Goal: Transaction & Acquisition: Purchase product/service

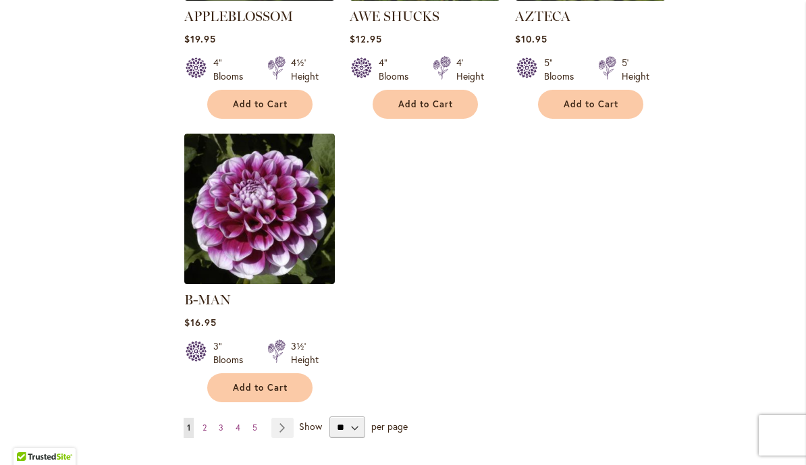
scroll to position [1778, 0]
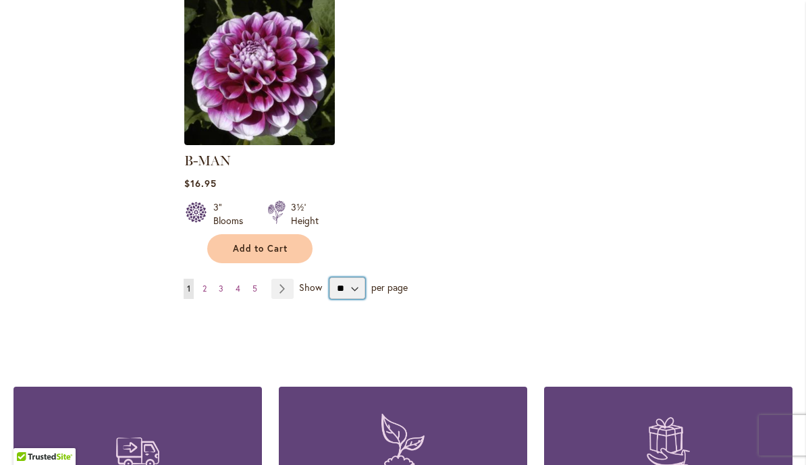
click at [361, 277] on select "** ** ** **" at bounding box center [347, 288] width 36 height 22
select select "**"
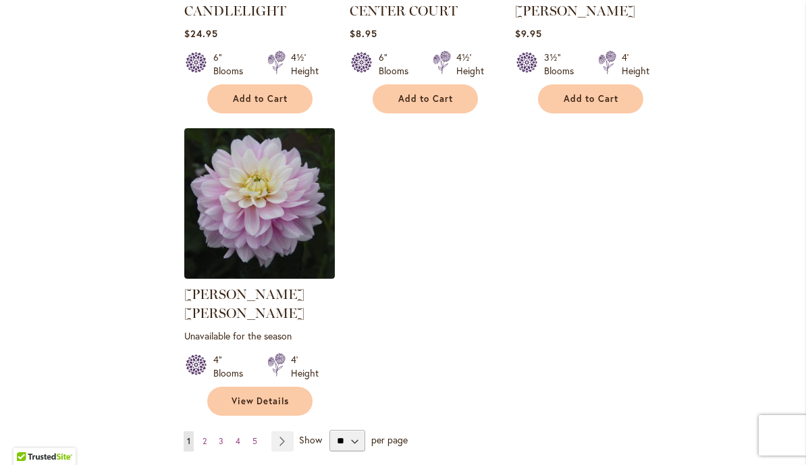
scroll to position [6232, 0]
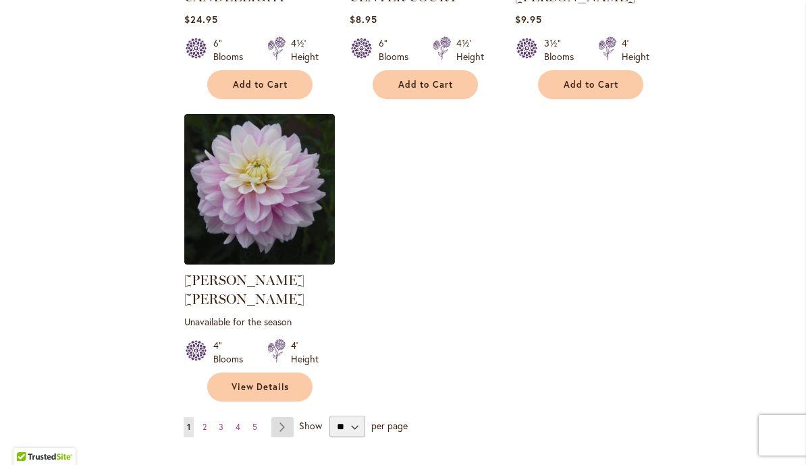
click at [285, 417] on link "Page Next" at bounding box center [282, 427] width 22 height 20
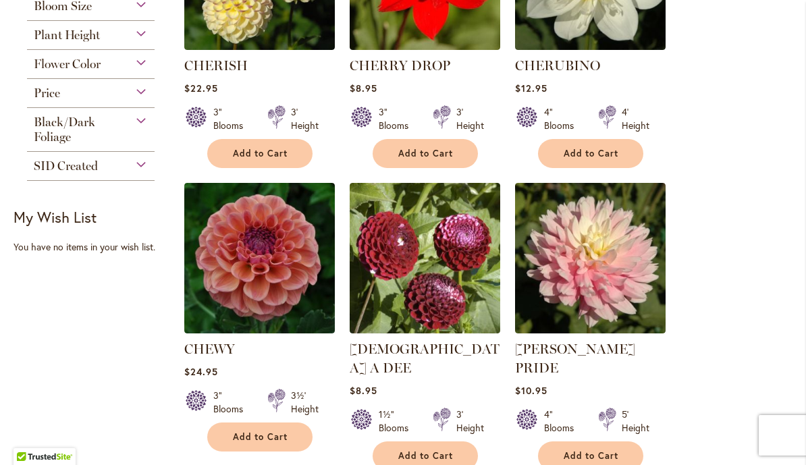
scroll to position [747, 0]
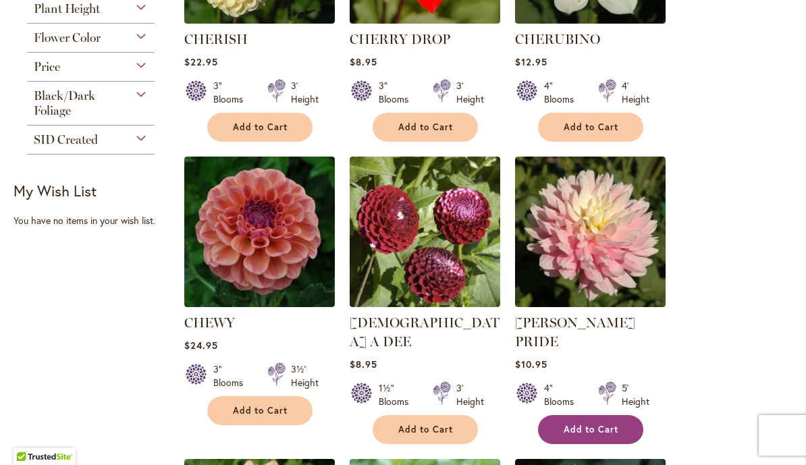
click at [626, 415] on button "Add to Cart" at bounding box center [590, 429] width 105 height 29
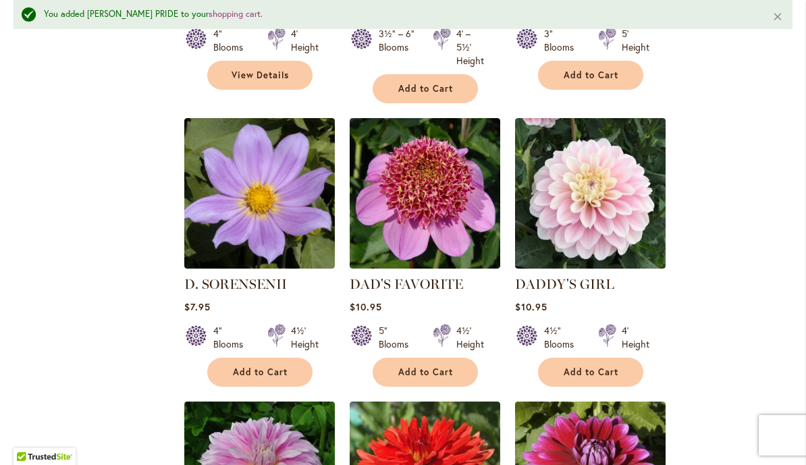
scroll to position [2911, 0]
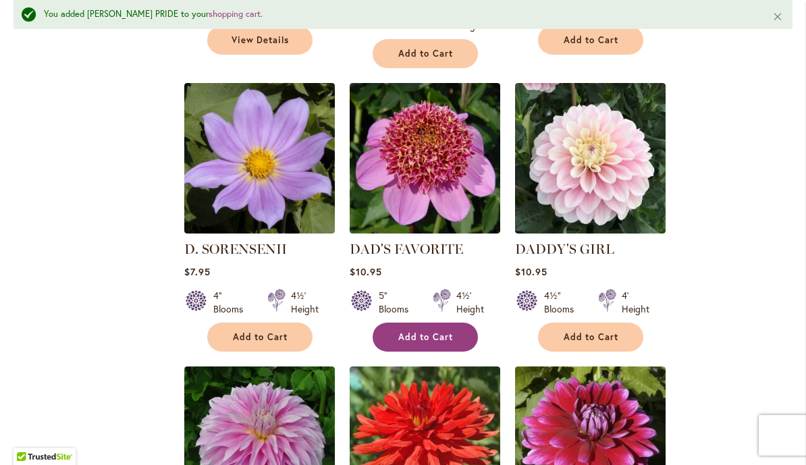
click at [458, 323] on button "Add to Cart" at bounding box center [425, 337] width 105 height 29
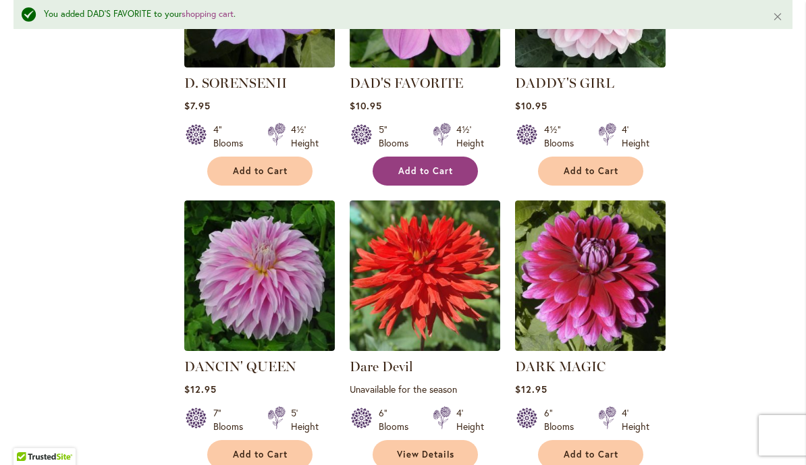
scroll to position [3088, 0]
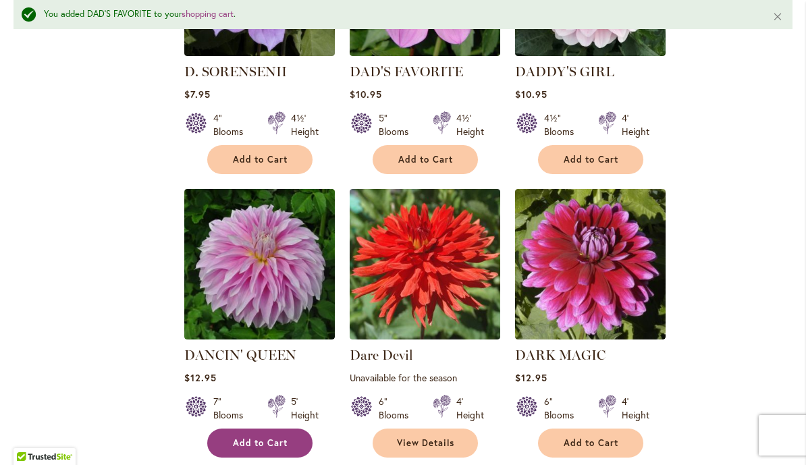
click at [292, 429] on button "Add to Cart" at bounding box center [259, 443] width 105 height 29
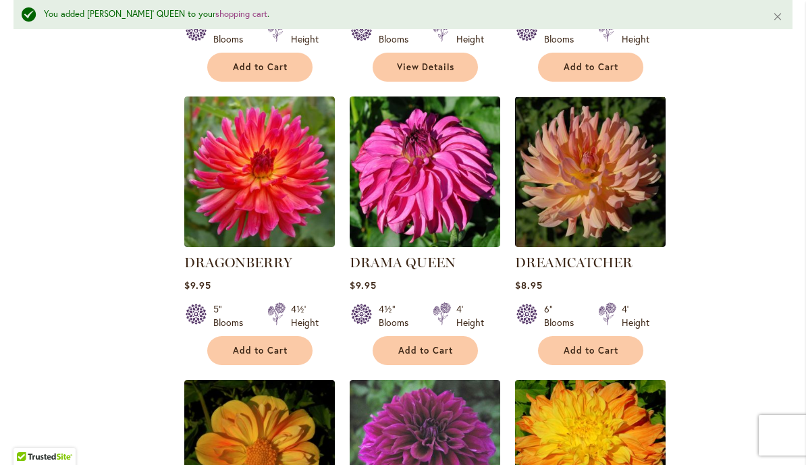
scroll to position [4354, 0]
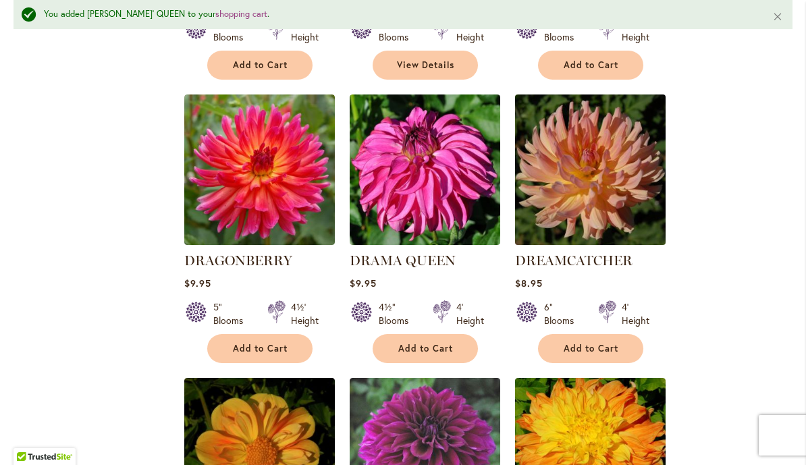
click at [605, 124] on img at bounding box center [590, 169] width 158 height 158
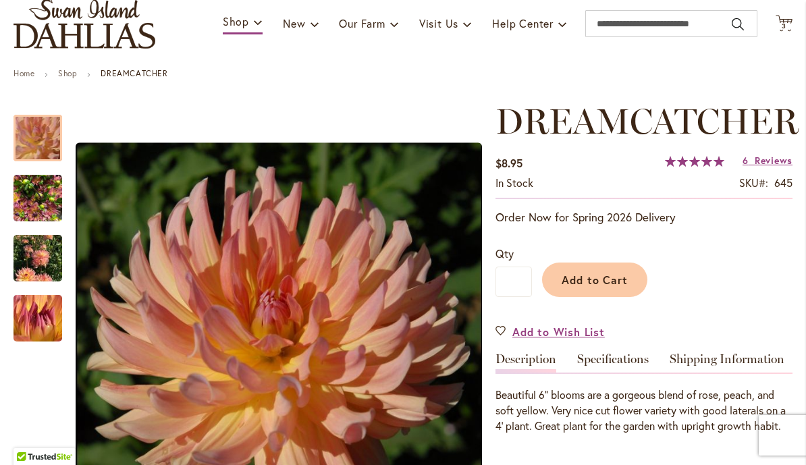
scroll to position [172, 0]
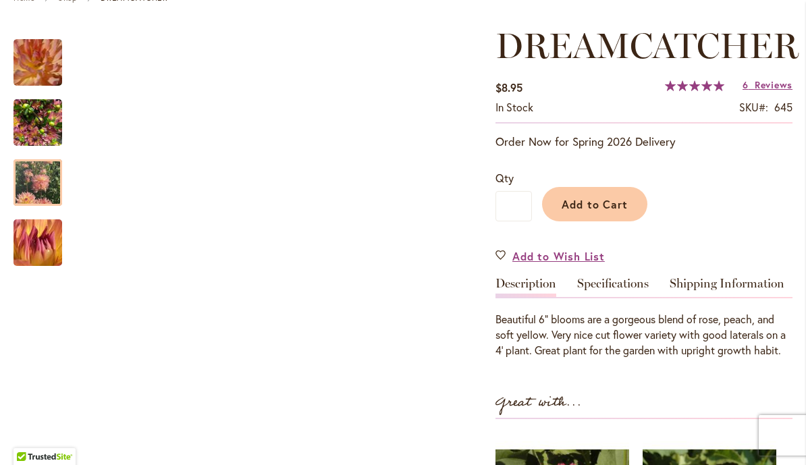
click at [56, 182] on img "Dreamcatcher" at bounding box center [37, 182] width 49 height 65
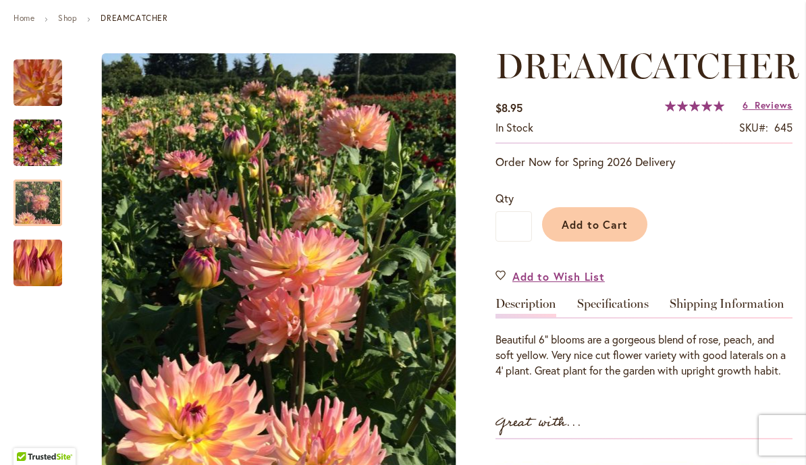
scroll to position [156, 0]
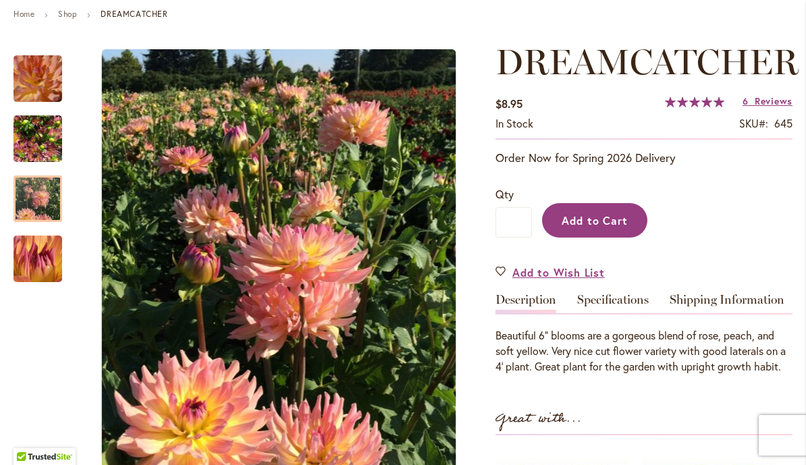
click at [627, 229] on button "Add to Cart" at bounding box center [594, 220] width 105 height 34
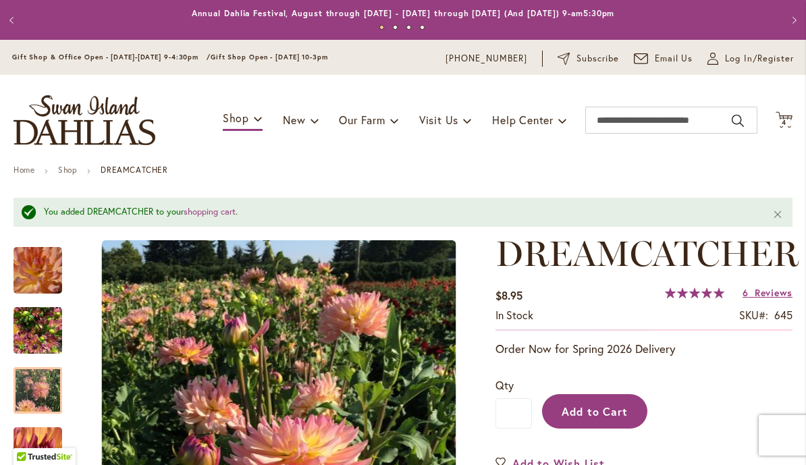
scroll to position [0, 0]
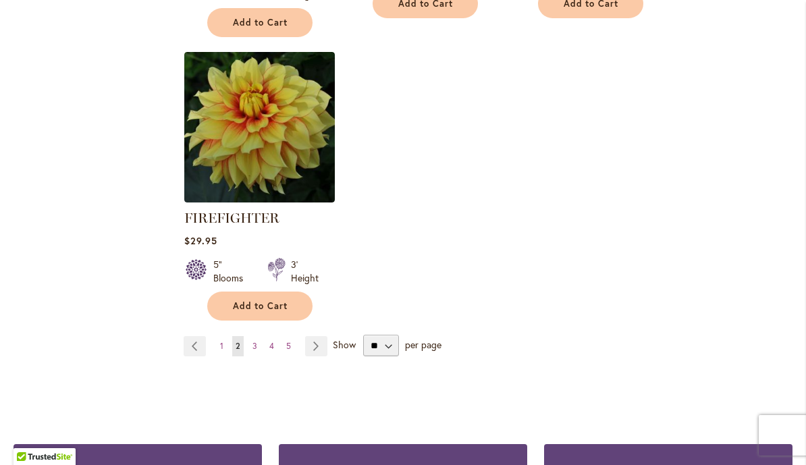
scroll to position [6456, 0]
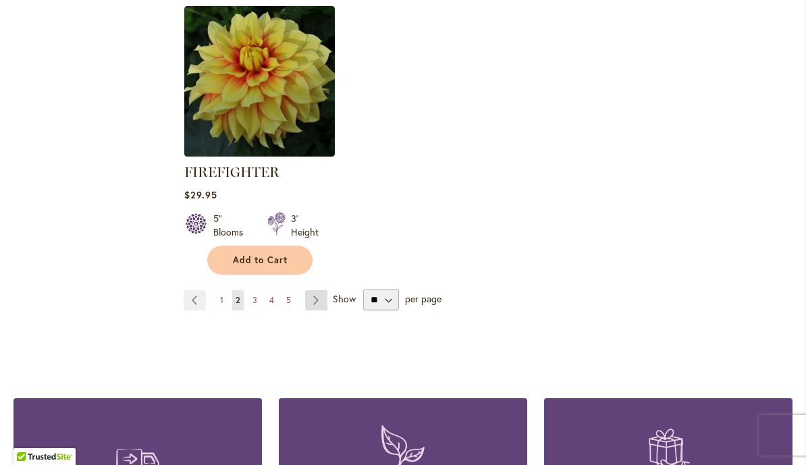
click at [309, 290] on link "Page Next" at bounding box center [316, 300] width 22 height 20
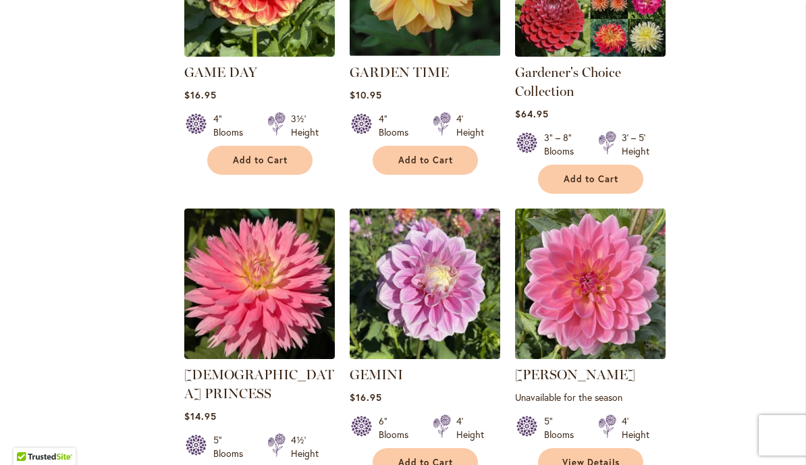
scroll to position [1705, 0]
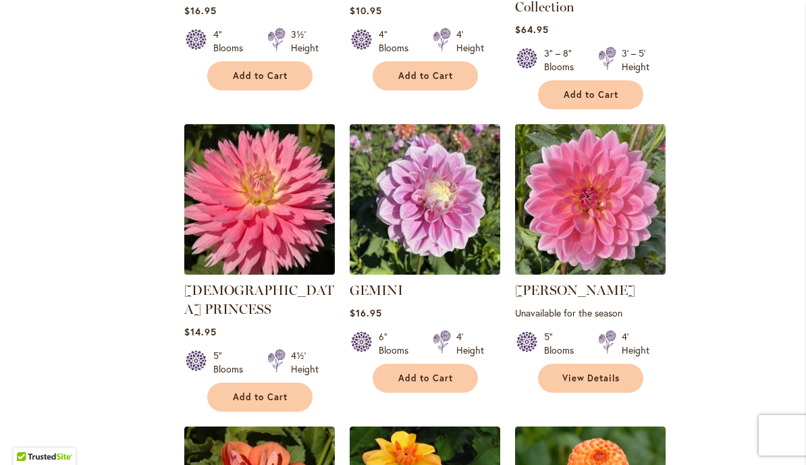
click at [231, 164] on img at bounding box center [259, 200] width 158 height 158
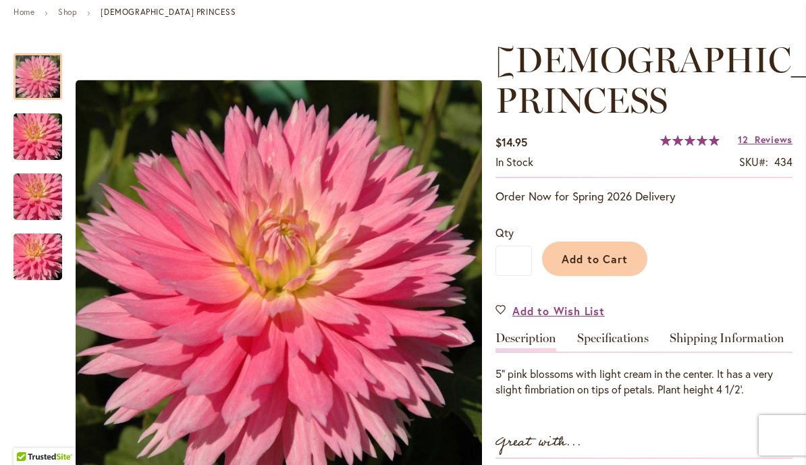
scroll to position [359, 0]
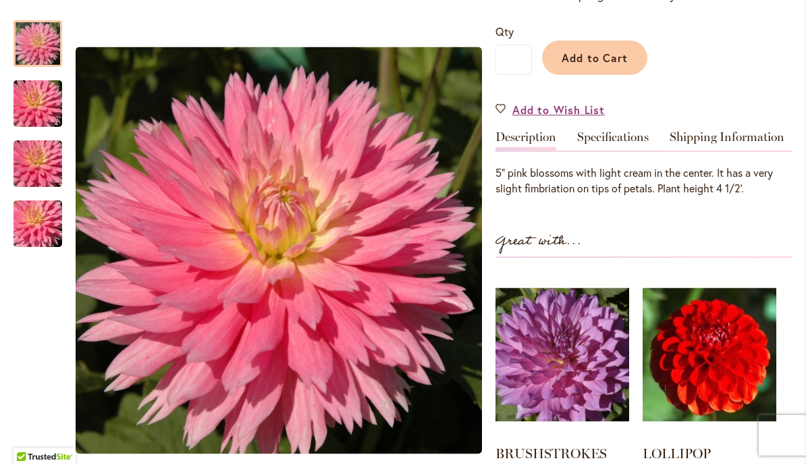
click at [38, 230] on img "GAY PRINCESS" at bounding box center [37, 224] width 97 height 65
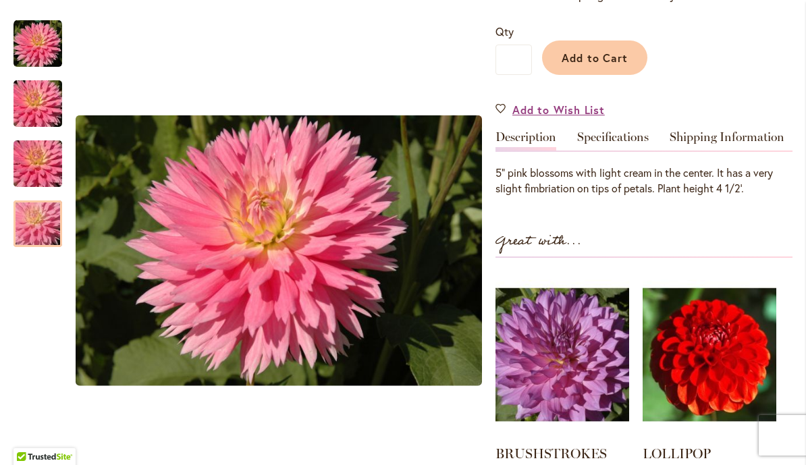
click at [36, 169] on img "GAY PRINCESS" at bounding box center [37, 164] width 97 height 65
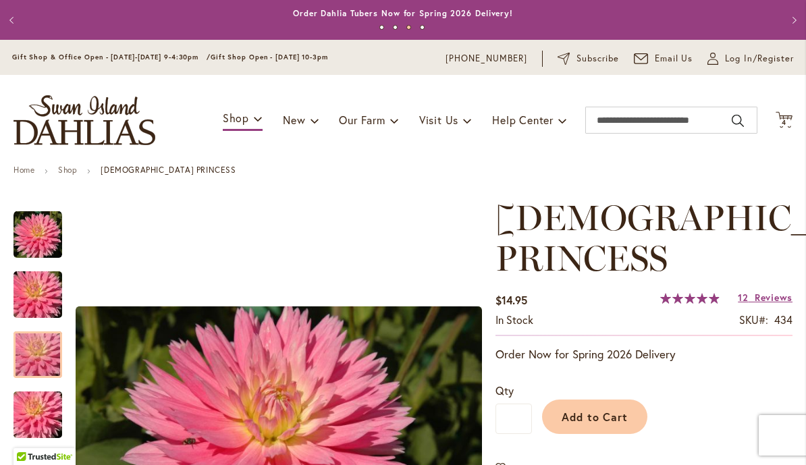
scroll to position [-1, 0]
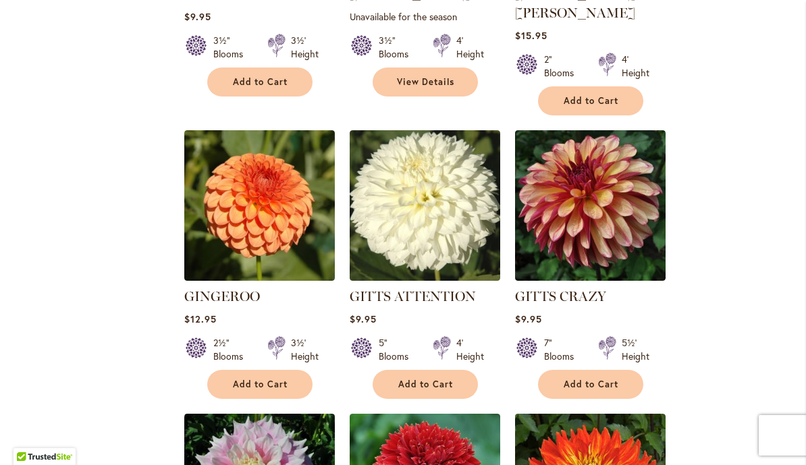
scroll to position [2303, 0]
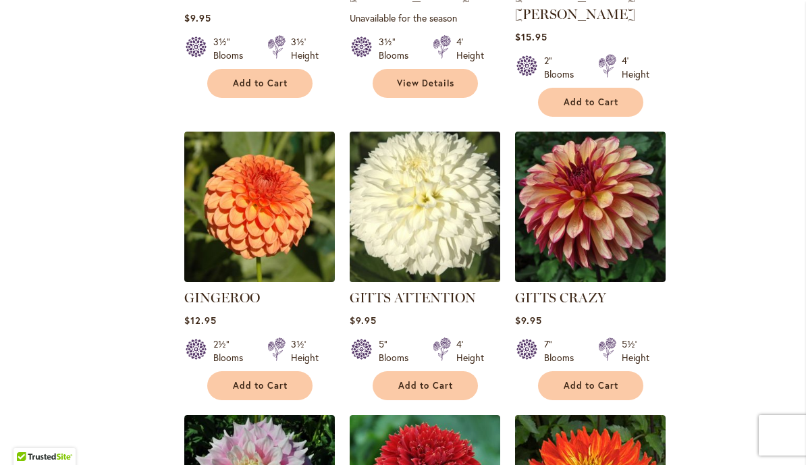
click at [445, 128] on img at bounding box center [425, 207] width 158 height 158
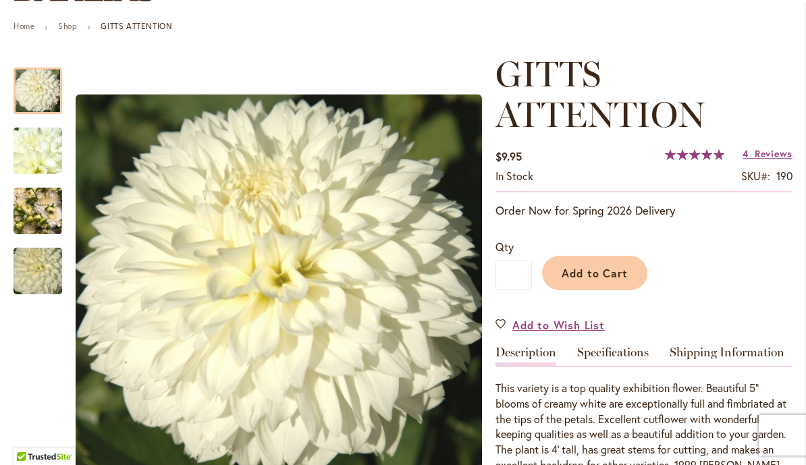
scroll to position [145, 0]
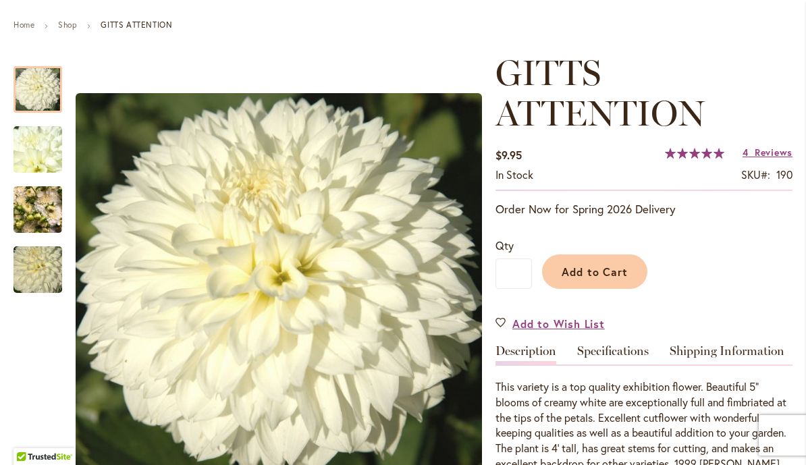
click at [51, 207] on img "GITTS ATTENTION" at bounding box center [37, 209] width 49 height 65
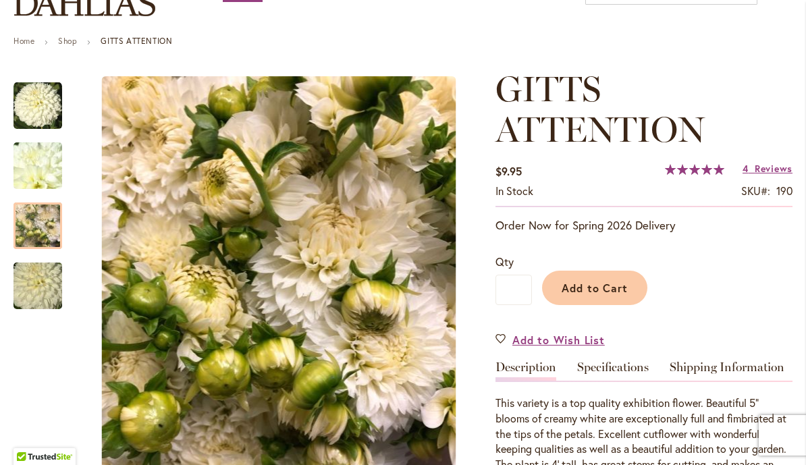
scroll to position [126, 0]
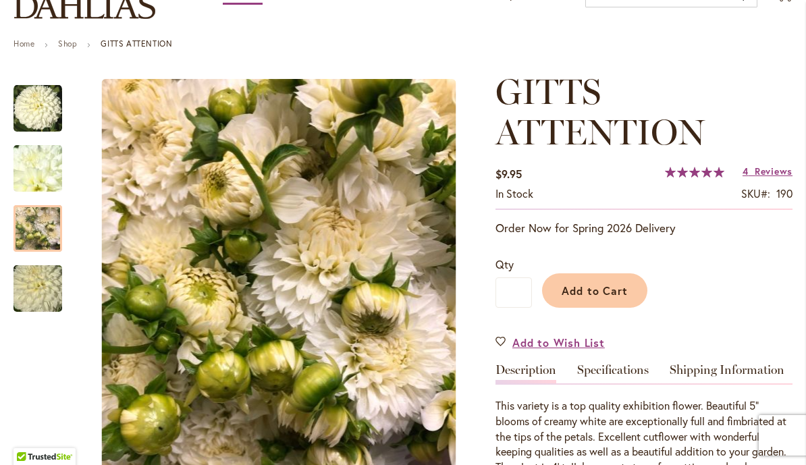
click at [34, 297] on img "GITTS ATTENTION" at bounding box center [37, 288] width 97 height 65
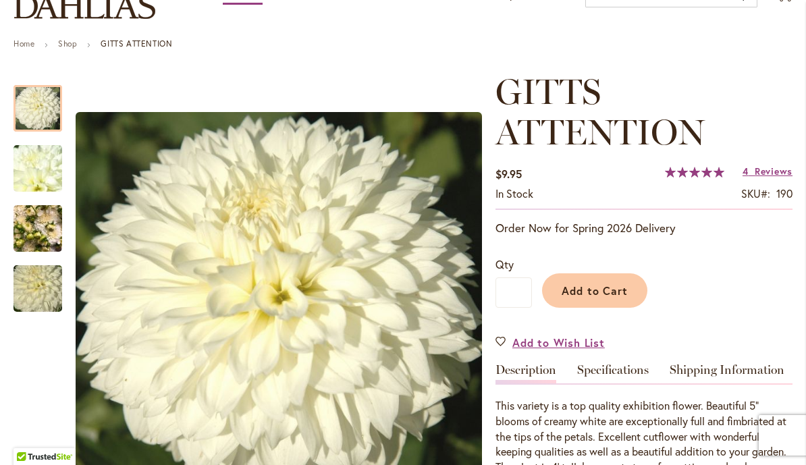
click at [36, 128] on img "GITTS ATTENTION" at bounding box center [37, 108] width 49 height 49
click at [621, 294] on span "Add to Cart" at bounding box center [594, 290] width 67 height 14
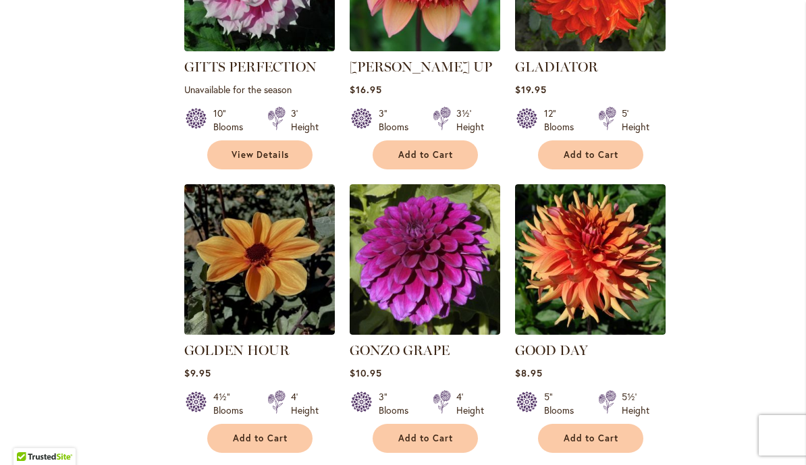
scroll to position [2843, 0]
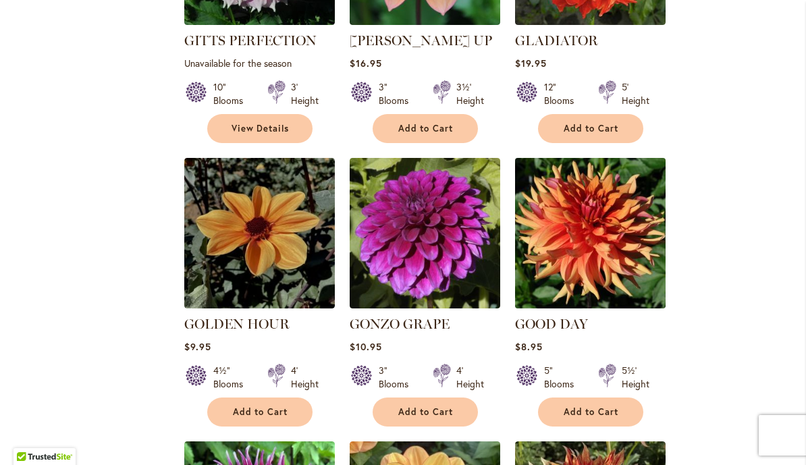
click at [615, 159] on img at bounding box center [590, 234] width 158 height 158
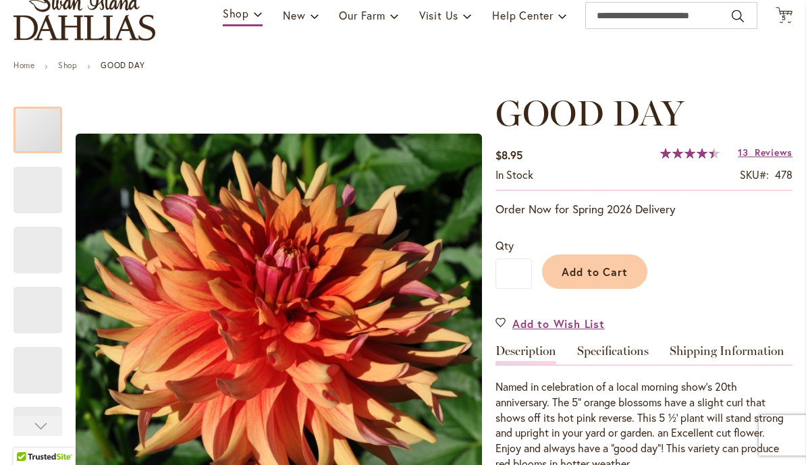
scroll to position [235, 0]
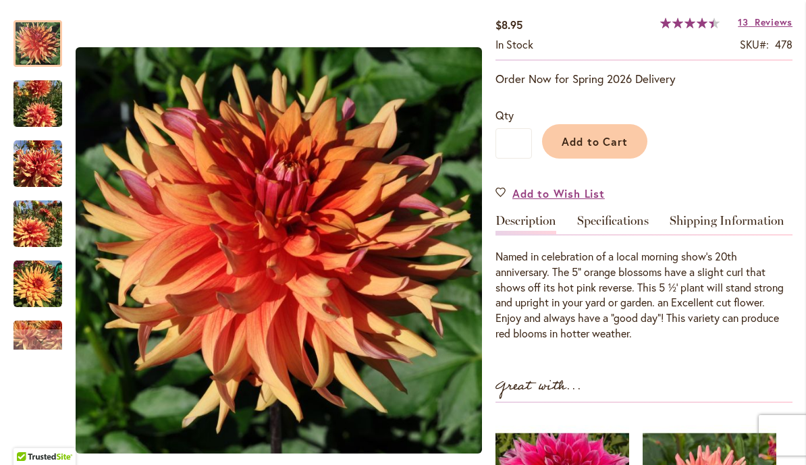
click at [27, 163] on img "GOOD DAY" at bounding box center [37, 164] width 49 height 49
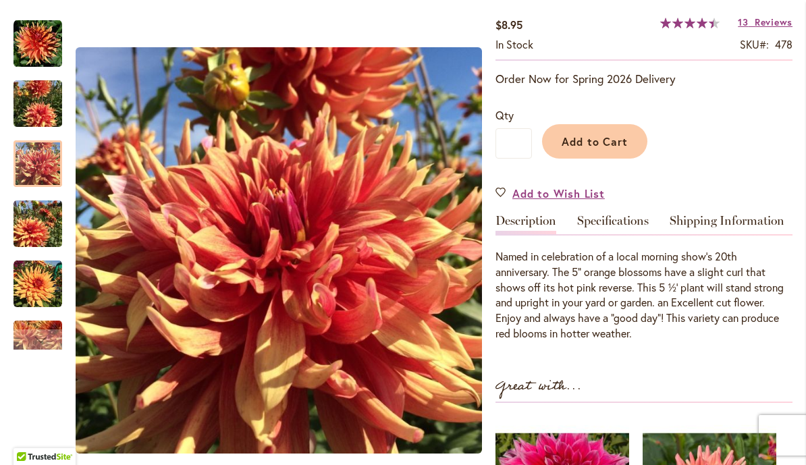
click at [24, 236] on img "GOOD DAY" at bounding box center [37, 224] width 49 height 65
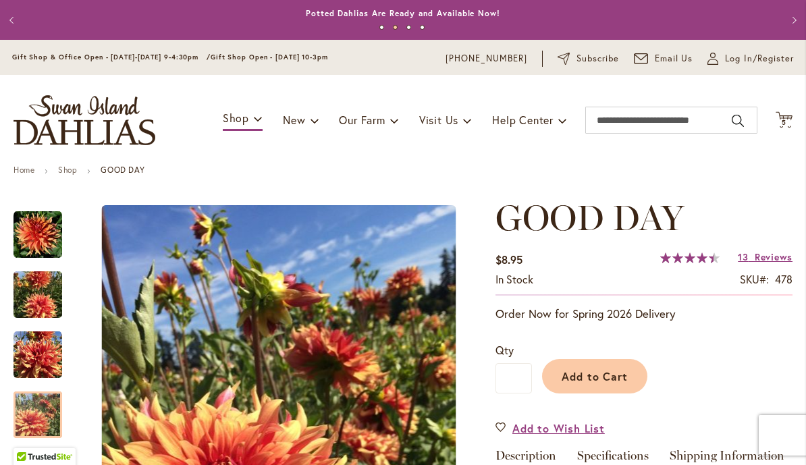
scroll to position [0, 0]
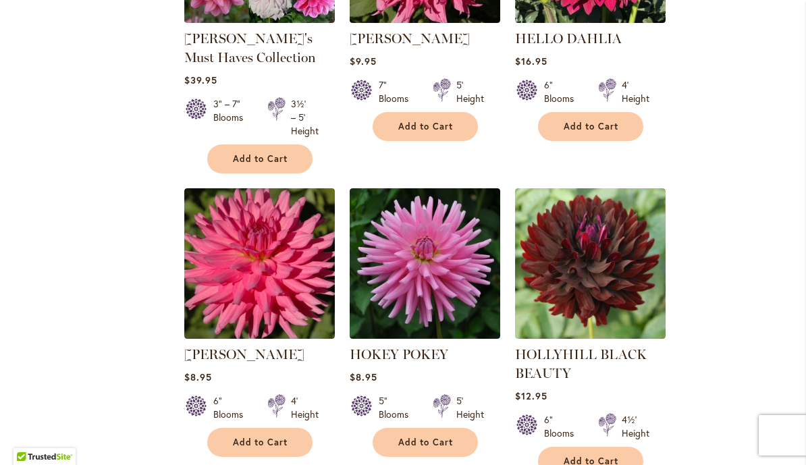
scroll to position [4582, 0]
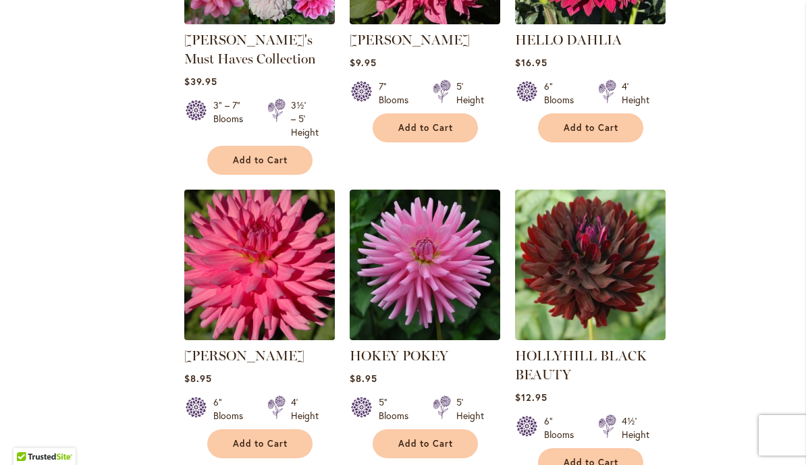
click at [237, 200] on img at bounding box center [259, 265] width 158 height 158
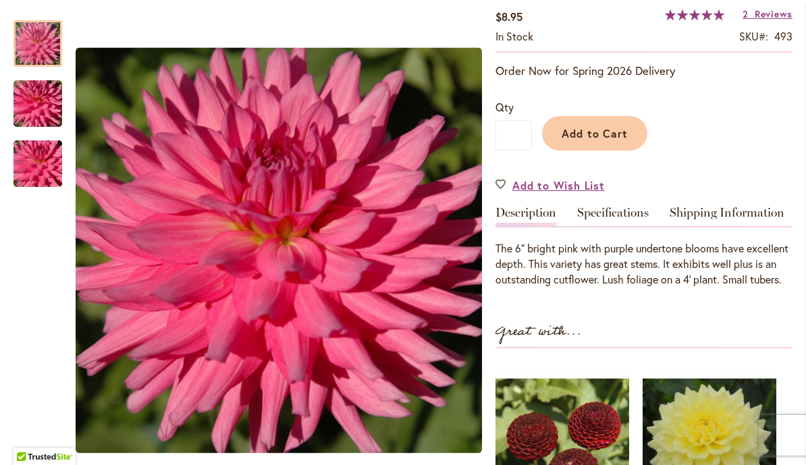
scroll to position [489, 0]
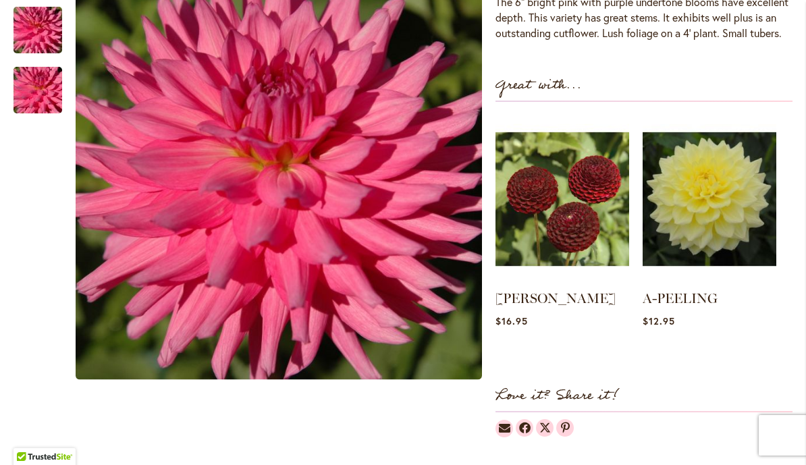
click at [29, 63] on img "HERBERT SMITH" at bounding box center [37, 30] width 97 height 65
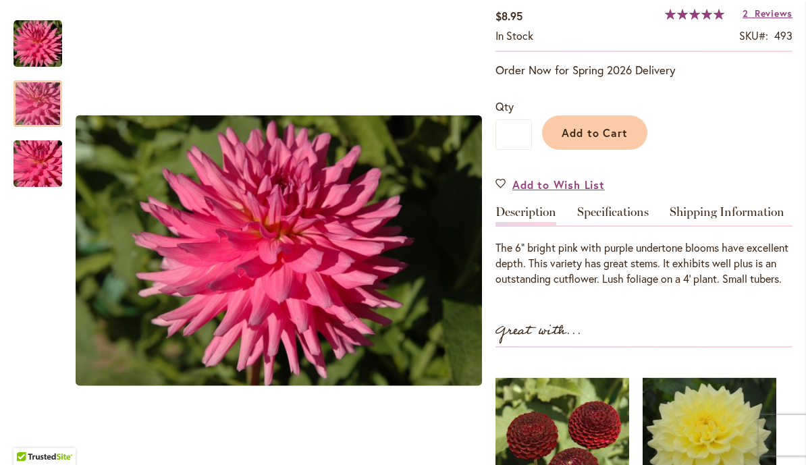
scroll to position [222, 0]
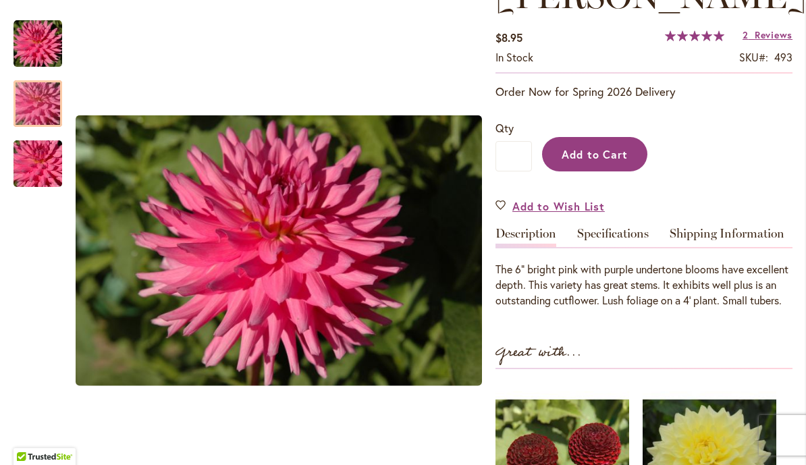
click at [627, 161] on span "Add to Cart" at bounding box center [594, 154] width 67 height 14
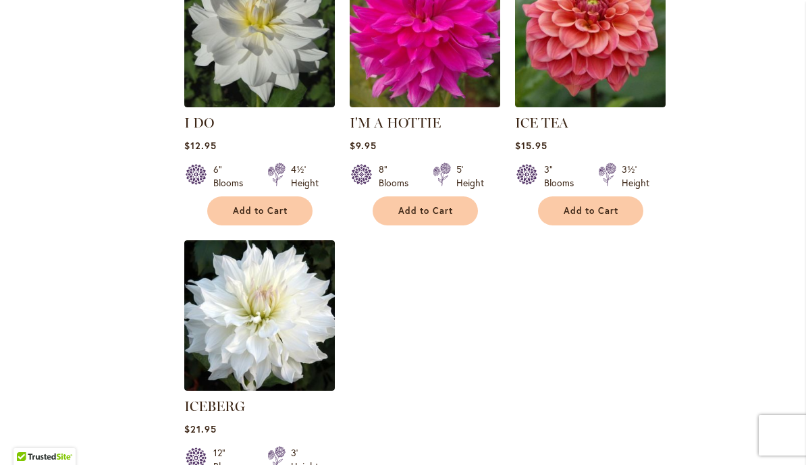
scroll to position [6274, 0]
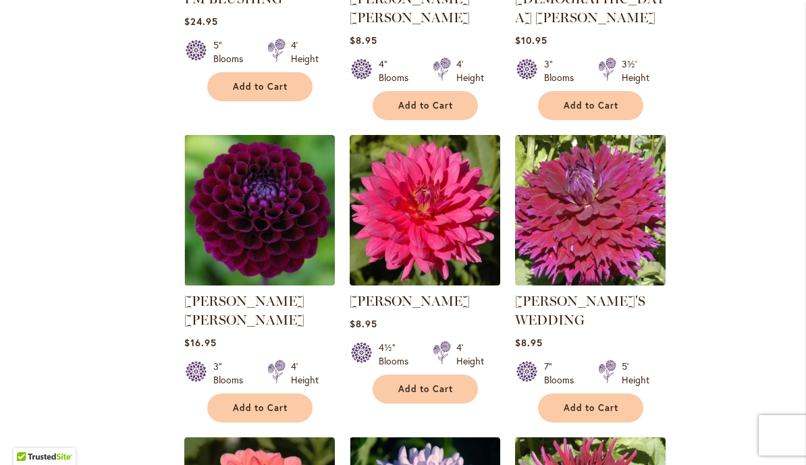
scroll to position [1368, 0]
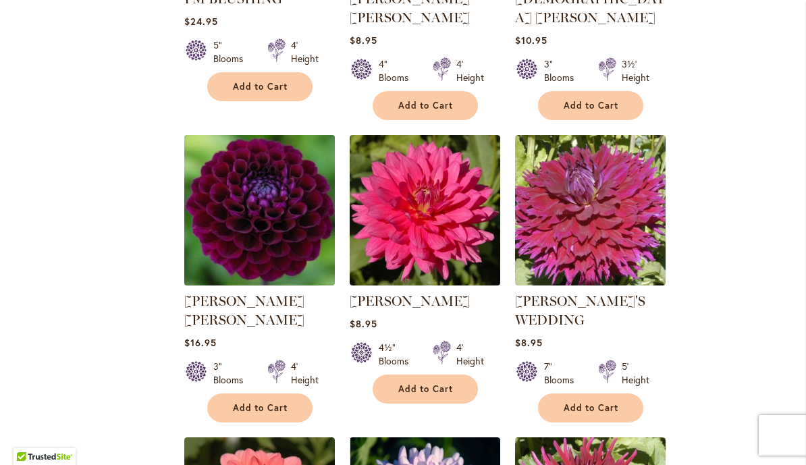
click at [217, 220] on img at bounding box center [259, 211] width 158 height 158
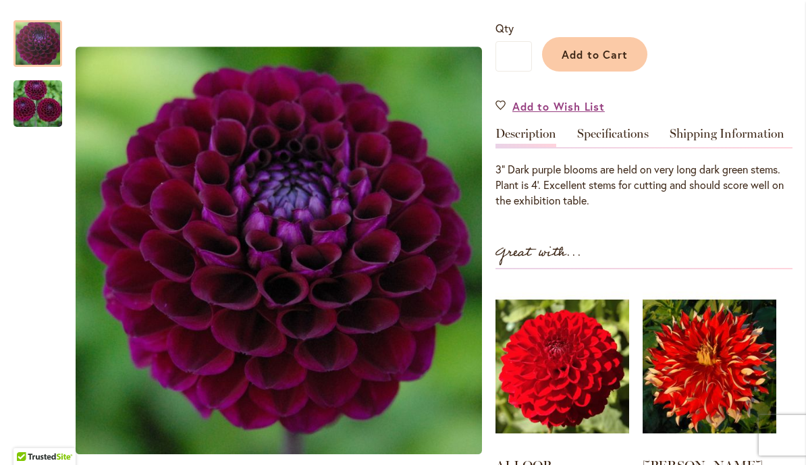
scroll to position [327, 0]
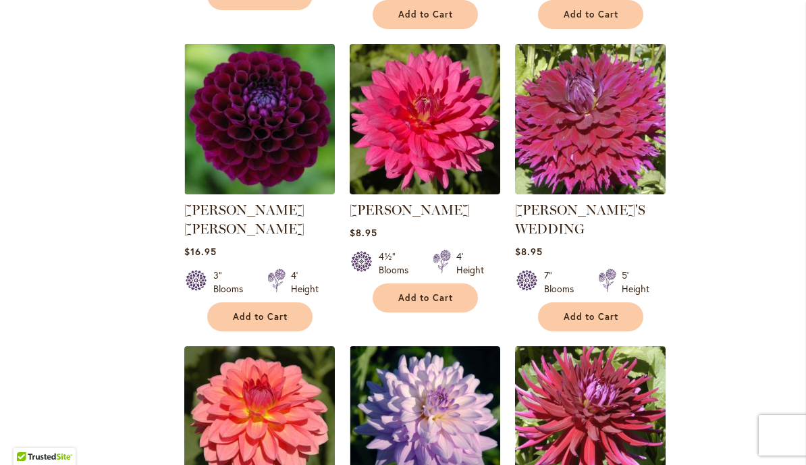
scroll to position [1415, 0]
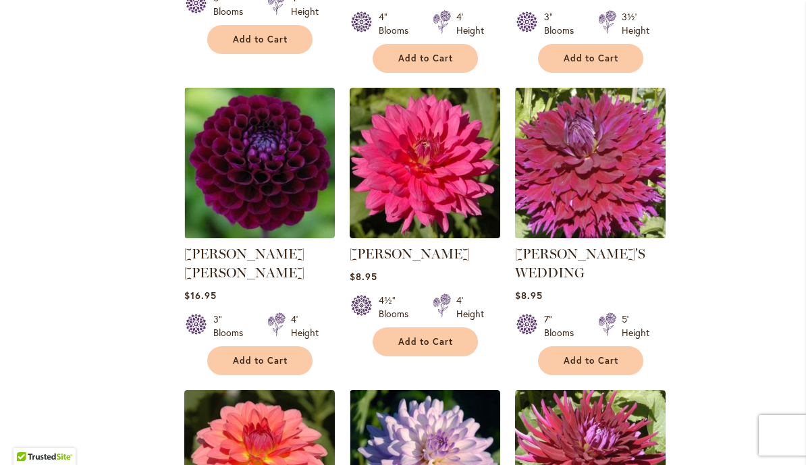
click at [632, 184] on img at bounding box center [590, 163] width 158 height 158
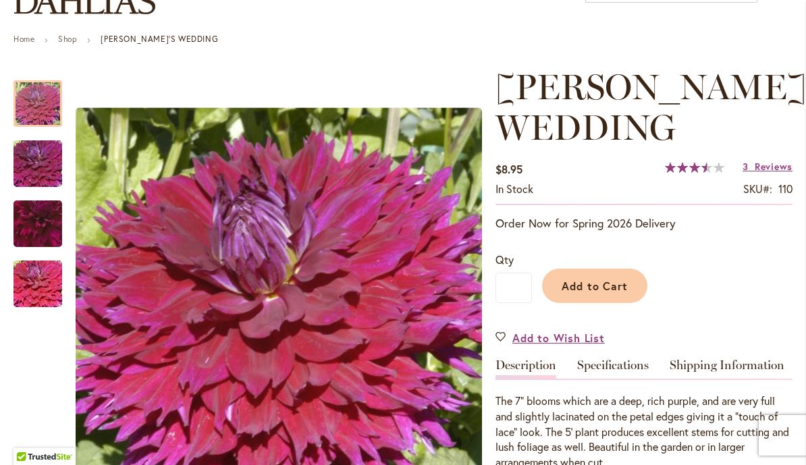
scroll to position [280, 0]
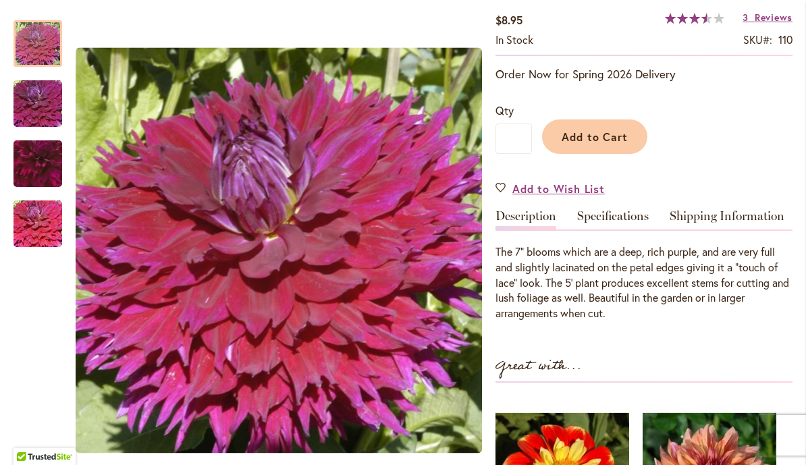
click at [28, 230] on img "Jennifer's Wedding" at bounding box center [37, 224] width 97 height 65
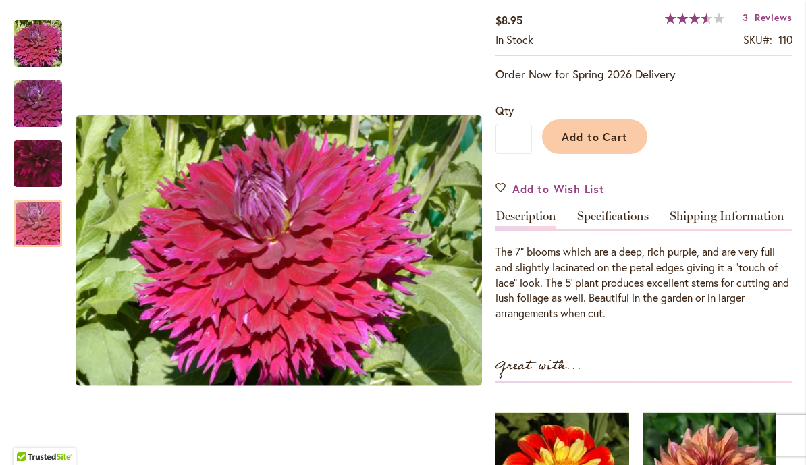
click at [36, 200] on div at bounding box center [37, 223] width 49 height 47
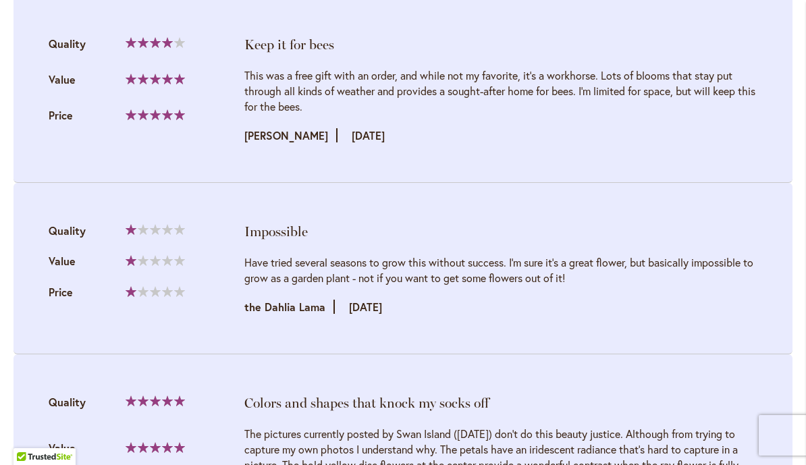
scroll to position [1651, 0]
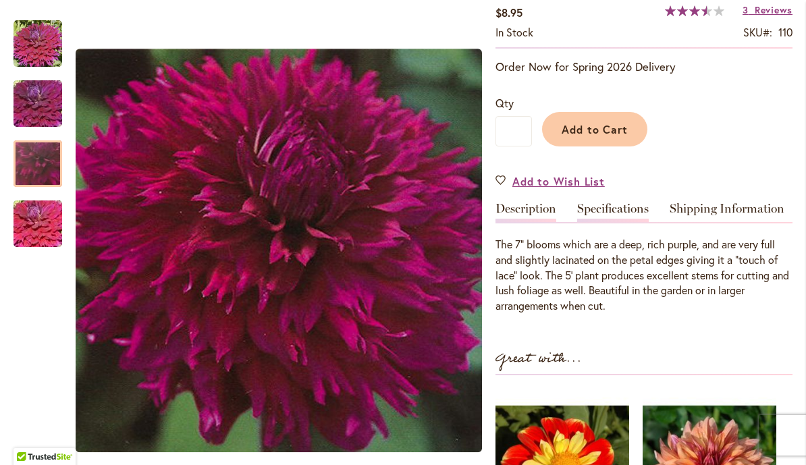
click at [630, 207] on link "Specifications" at bounding box center [613, 212] width 72 height 20
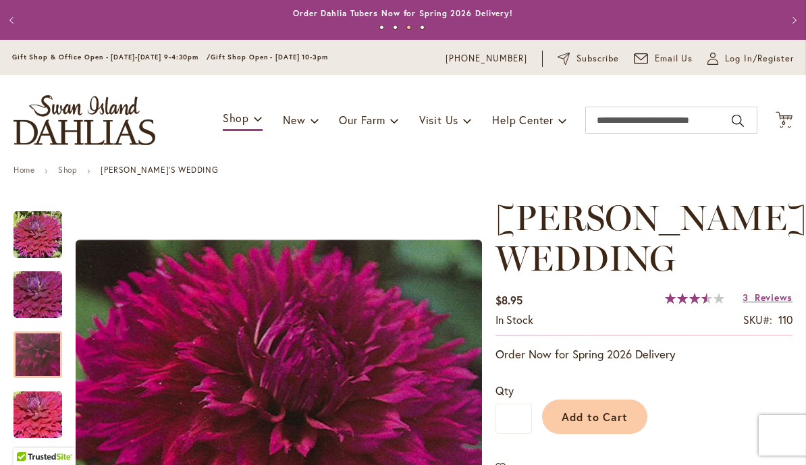
scroll to position [0, 0]
click at [631, 414] on button "Add to Cart" at bounding box center [594, 417] width 105 height 34
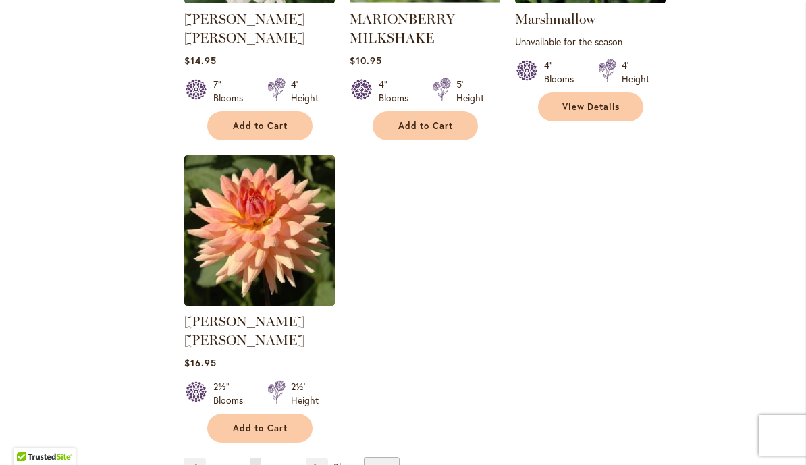
scroll to position [6281, 0]
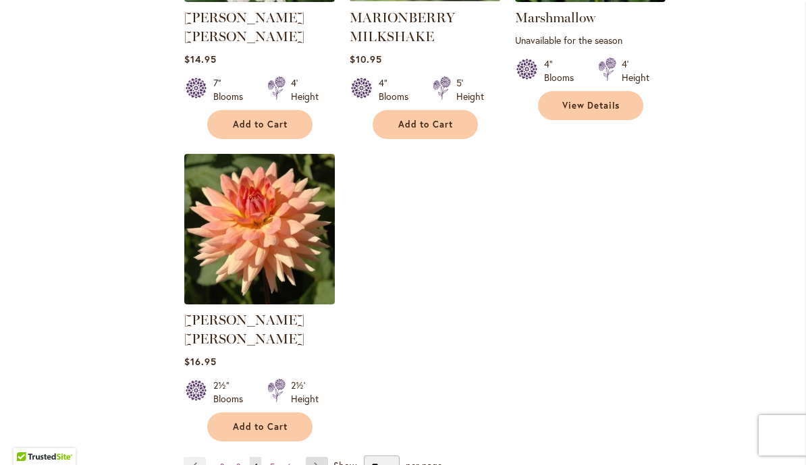
click at [317, 457] on link "Page Next" at bounding box center [317, 467] width 22 height 20
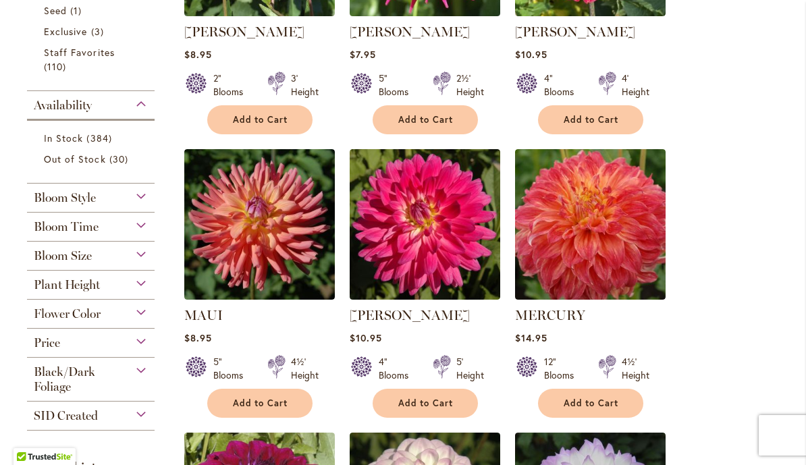
scroll to position [470, 0]
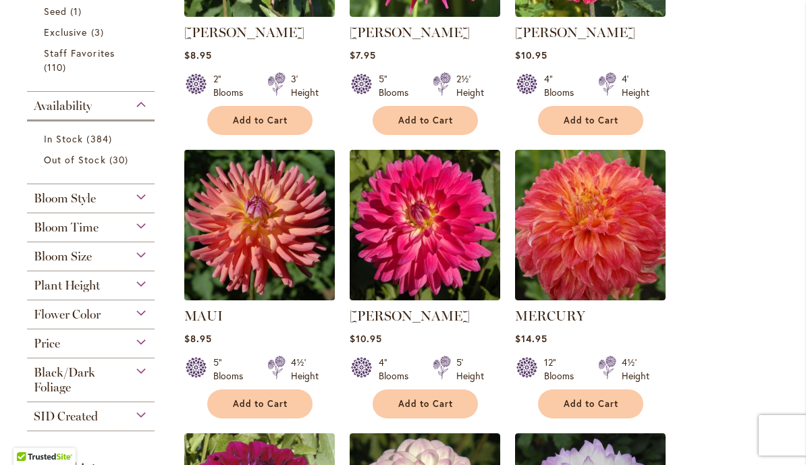
click at [227, 246] on img at bounding box center [259, 225] width 158 height 158
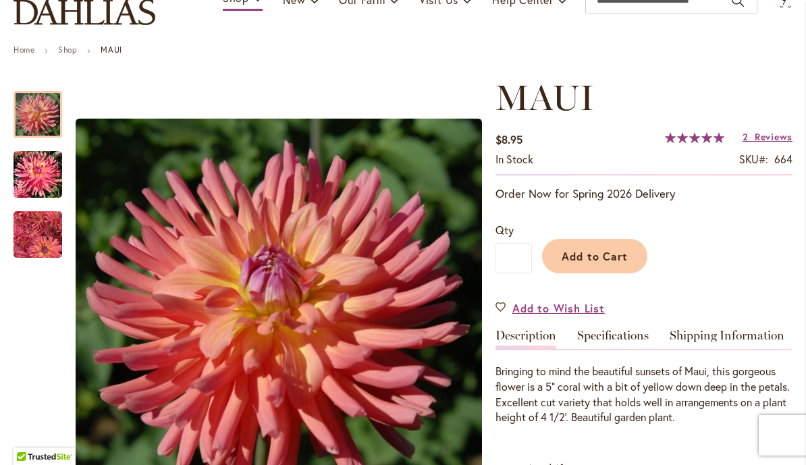
scroll to position [427, 0]
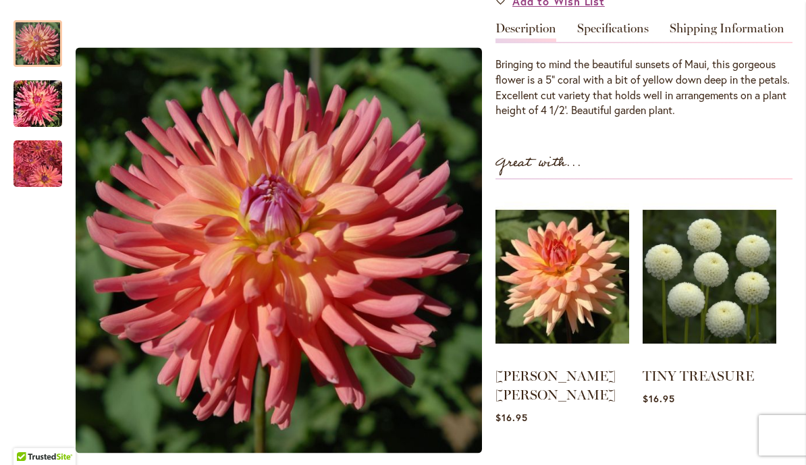
click at [32, 175] on img "MAUI" at bounding box center [37, 163] width 49 height 50
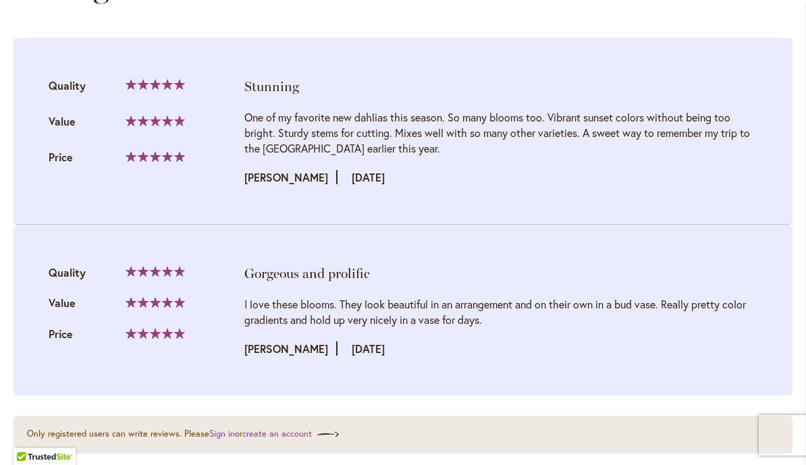
scroll to position [1436, 0]
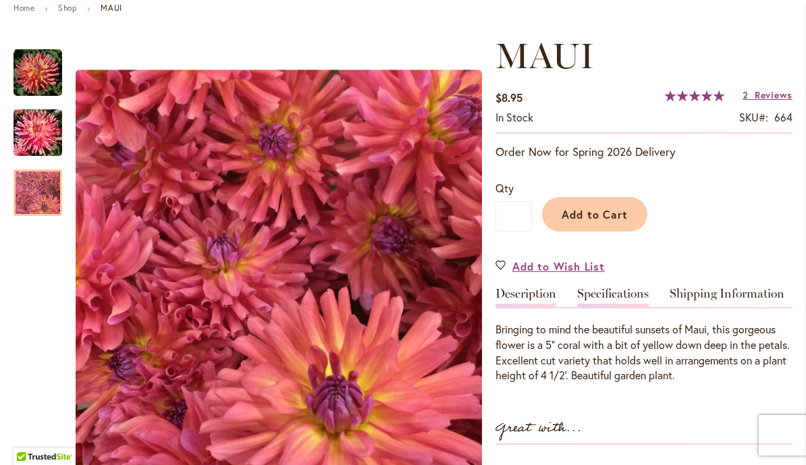
click at [638, 302] on link "Specifications" at bounding box center [613, 297] width 72 height 20
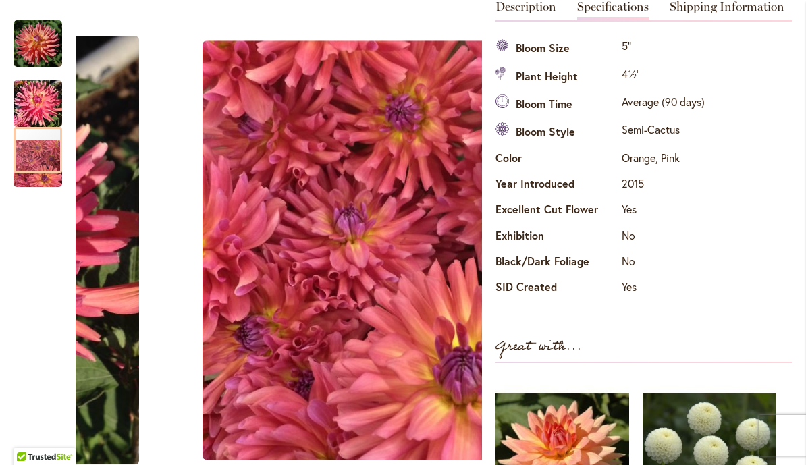
click at [29, 110] on img "MAUI" at bounding box center [37, 103] width 49 height 51
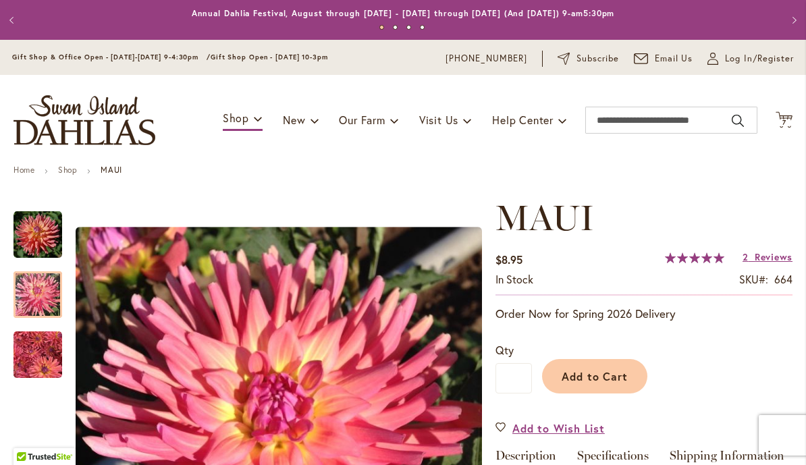
scroll to position [0, 0]
click at [603, 385] on button "Add to Cart" at bounding box center [594, 376] width 105 height 34
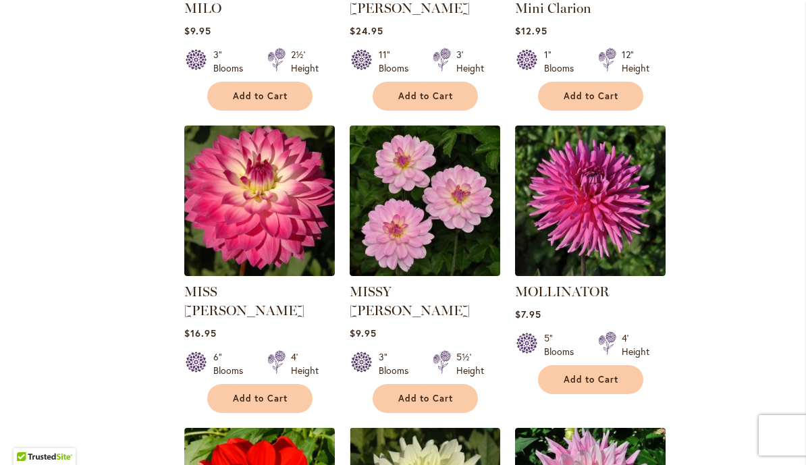
scroll to position [1353, 0]
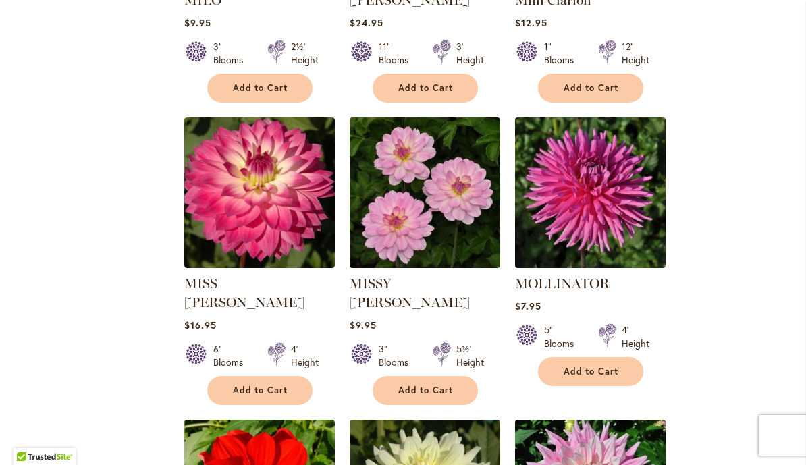
click at [632, 230] on img at bounding box center [590, 193] width 158 height 158
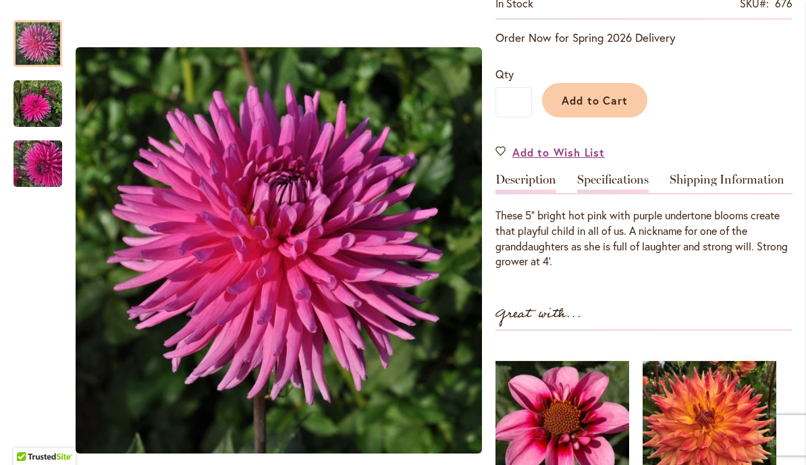
click at [642, 179] on link "Specifications" at bounding box center [613, 183] width 72 height 20
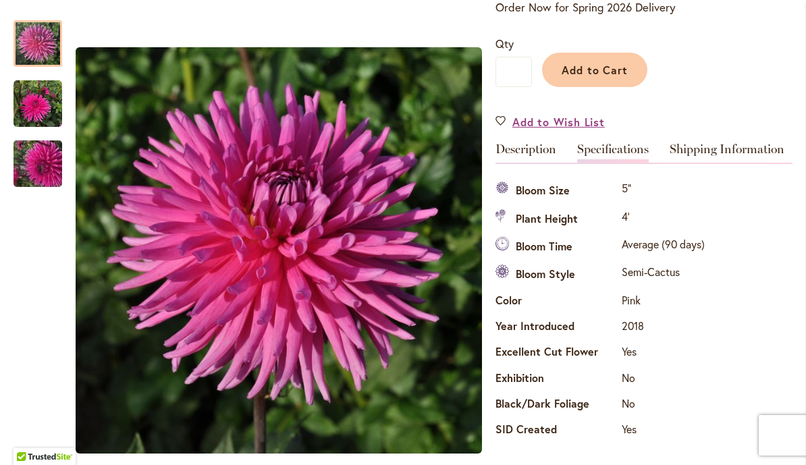
scroll to position [299, 0]
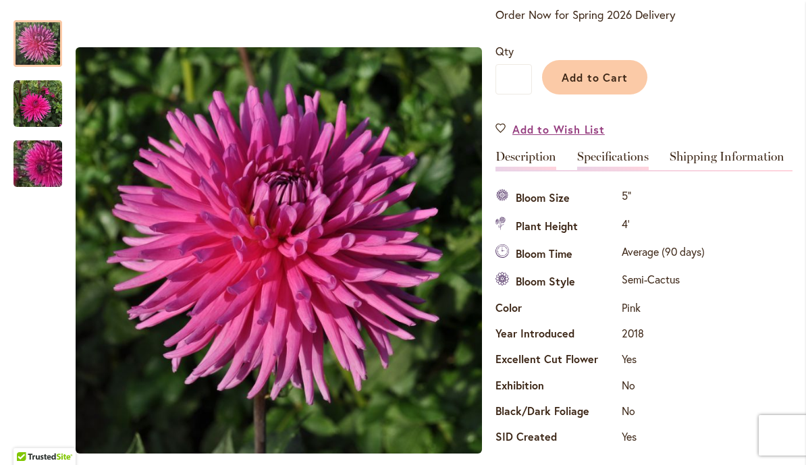
click at [547, 162] on link "Description" at bounding box center [525, 160] width 61 height 20
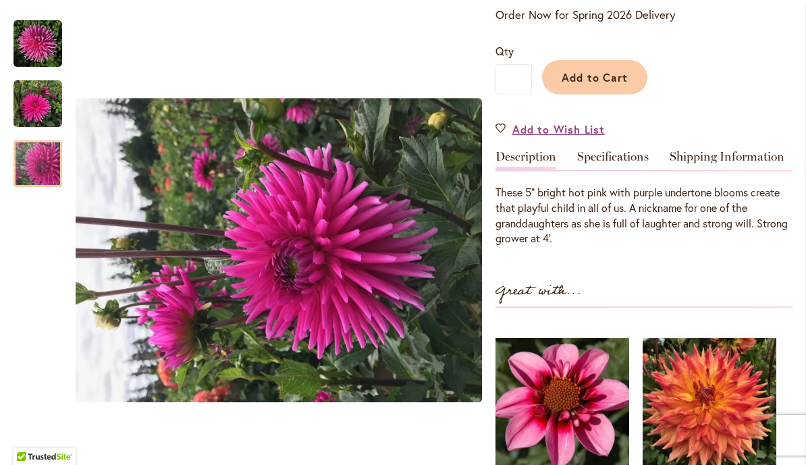
click at [33, 184] on img "MOLLINATOR" at bounding box center [37, 164] width 97 height 73
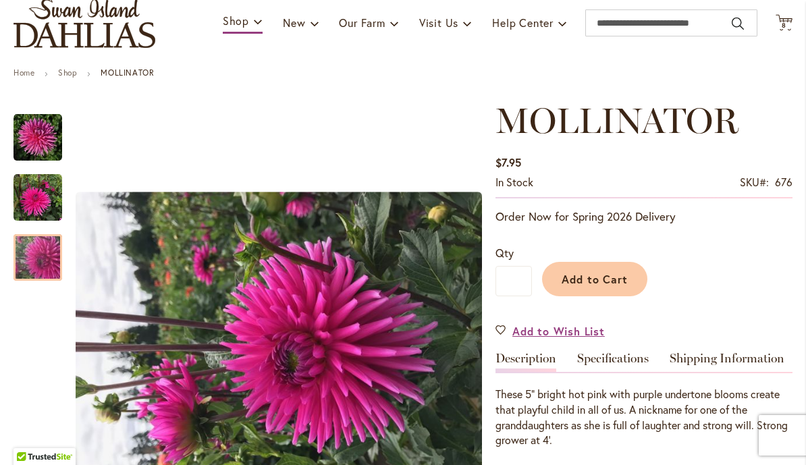
scroll to position [94, 0]
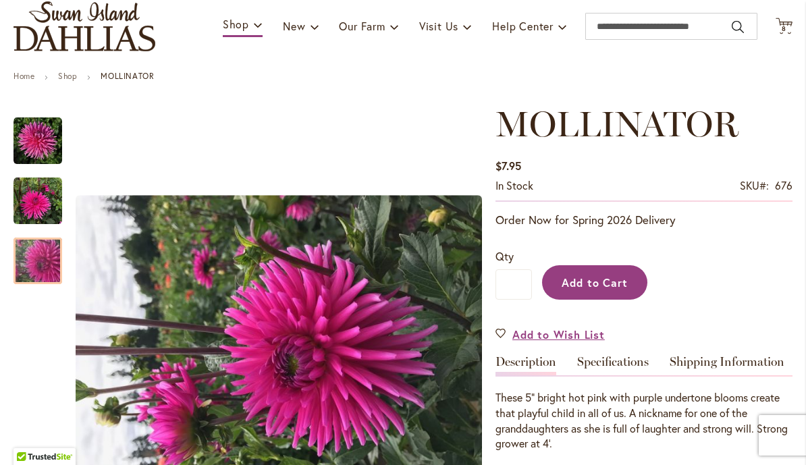
click at [626, 287] on span "Add to Cart" at bounding box center [594, 282] width 67 height 14
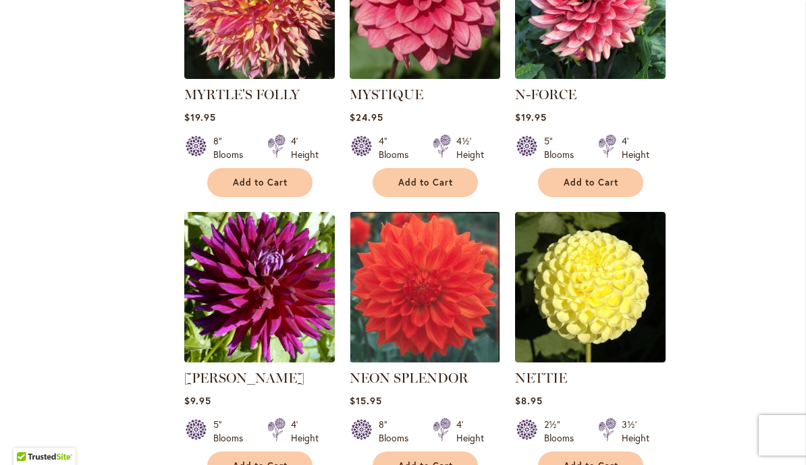
scroll to position [2456, 0]
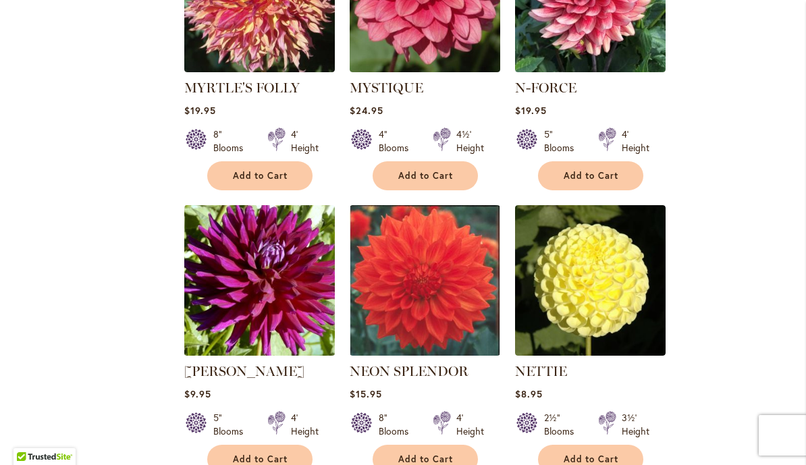
click at [219, 271] on img at bounding box center [259, 281] width 158 height 158
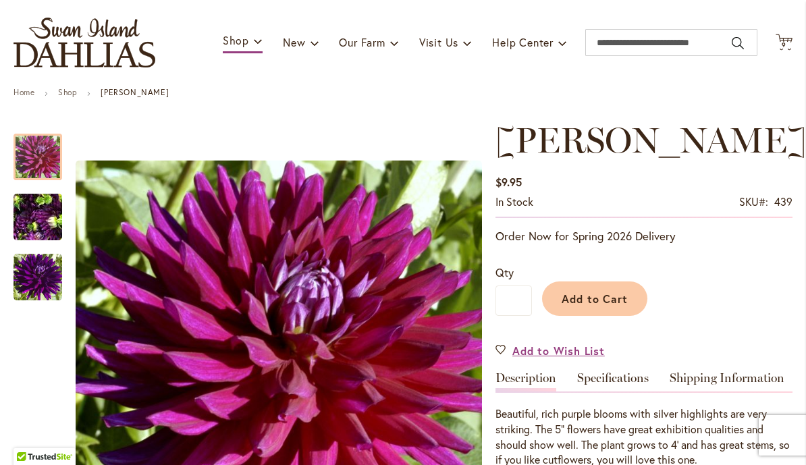
scroll to position [155, 0]
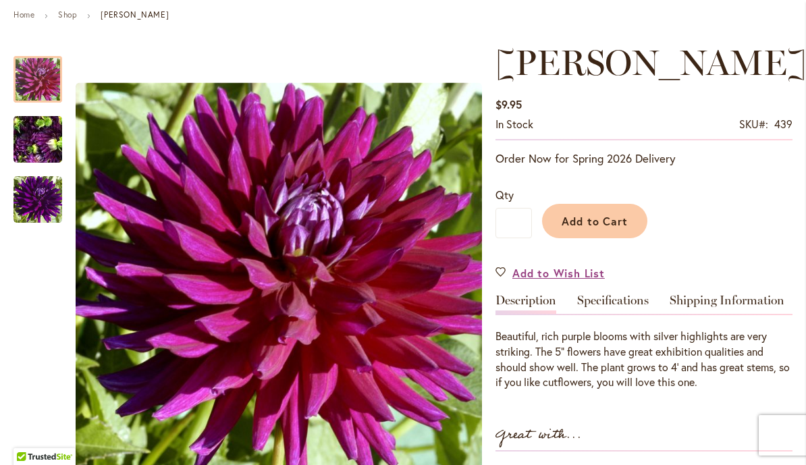
click at [30, 211] on img "NADINE JESSIE" at bounding box center [37, 199] width 49 height 49
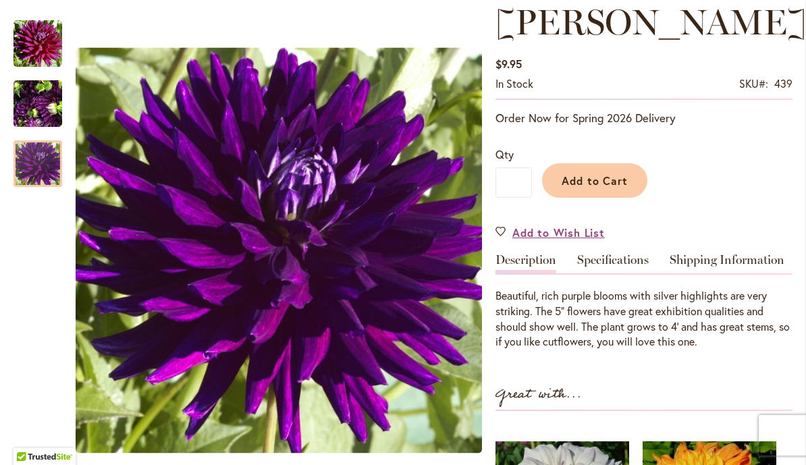
scroll to position [198, 0]
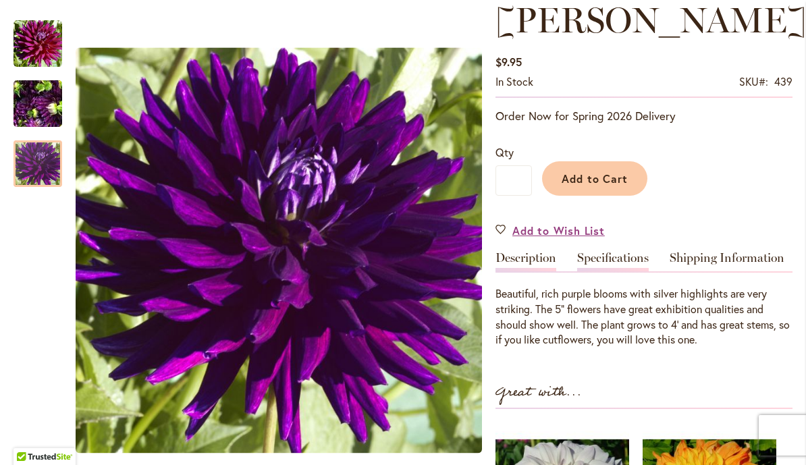
click at [635, 269] on link "Specifications" at bounding box center [613, 262] width 72 height 20
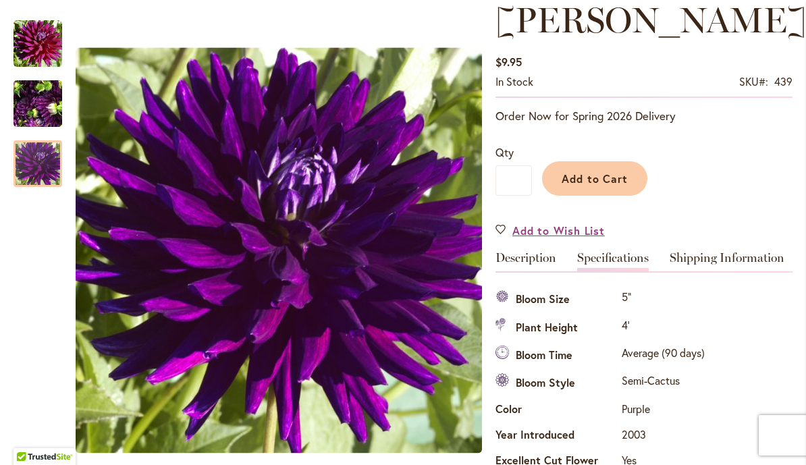
scroll to position [449, 0]
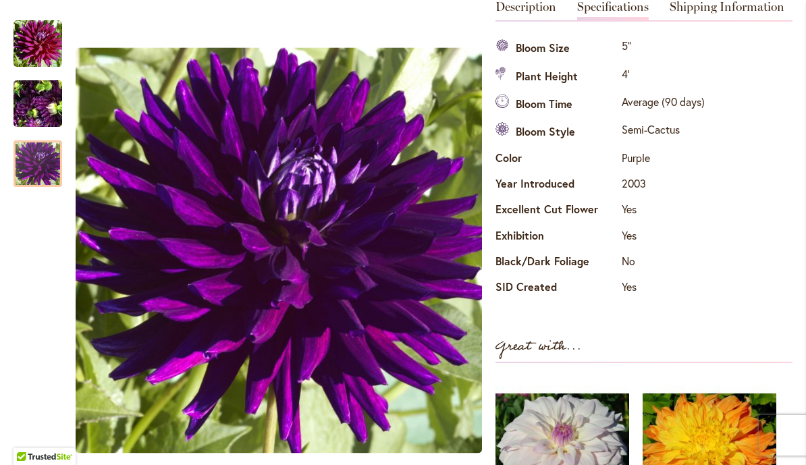
click at [21, 42] on img "NADINE JESSIE" at bounding box center [37, 44] width 49 height 49
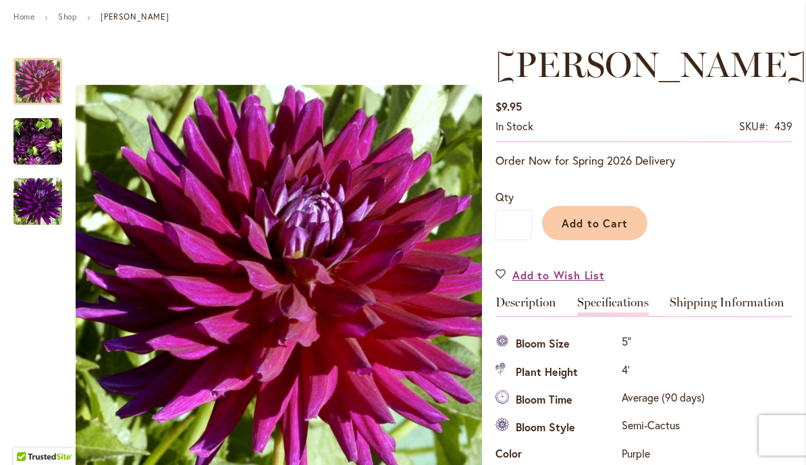
scroll to position [139, 0]
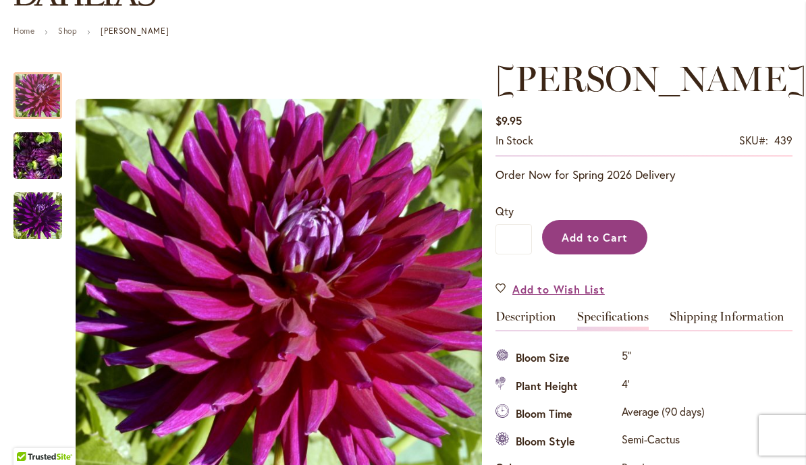
click at [627, 239] on span "Add to Cart" at bounding box center [594, 237] width 67 height 14
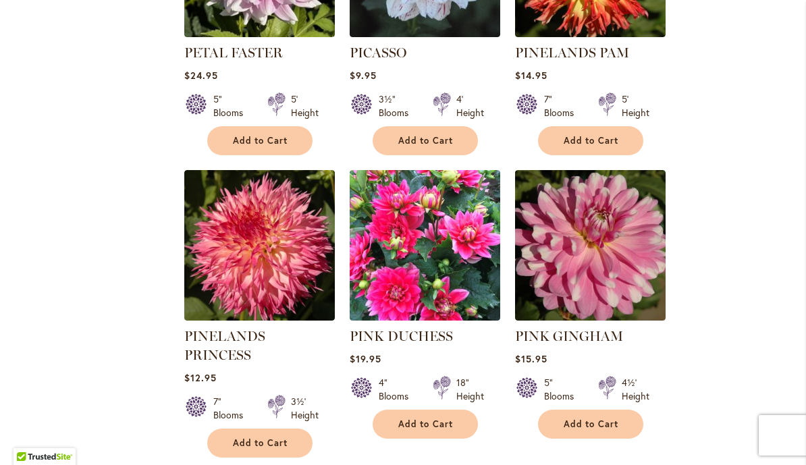
scroll to position [5716, 0]
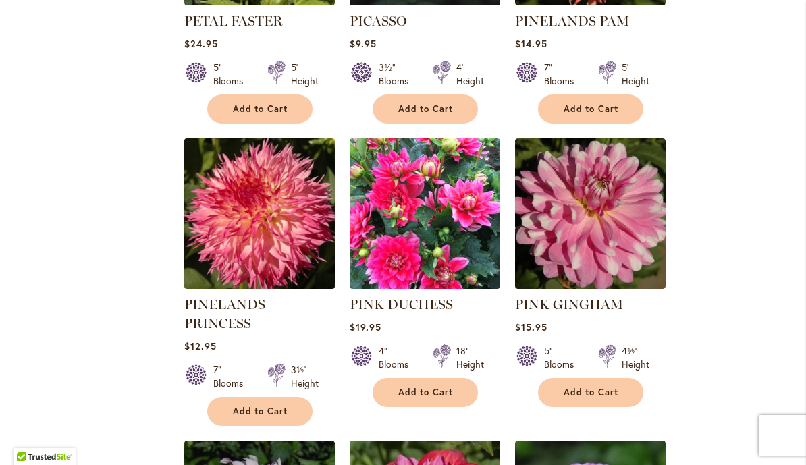
click at [213, 153] on img at bounding box center [259, 214] width 158 height 158
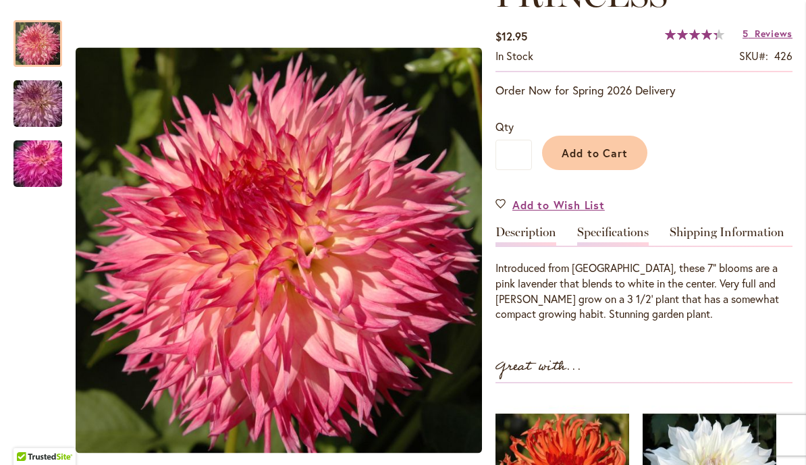
click at [646, 236] on link "Specifications" at bounding box center [613, 236] width 72 height 20
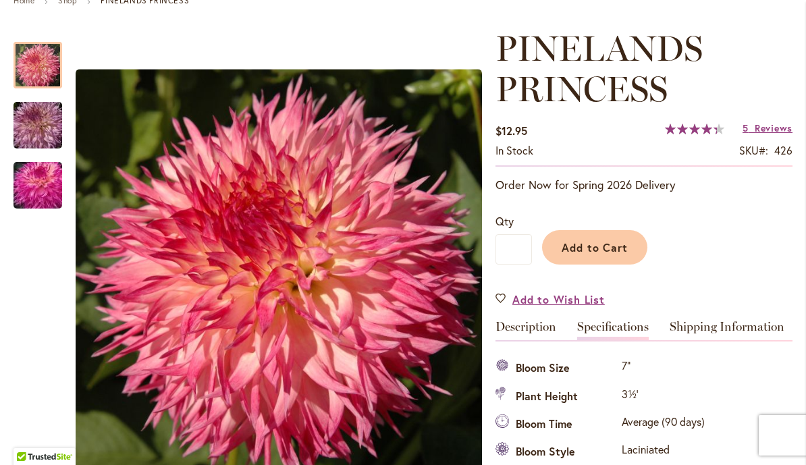
scroll to position [111, 0]
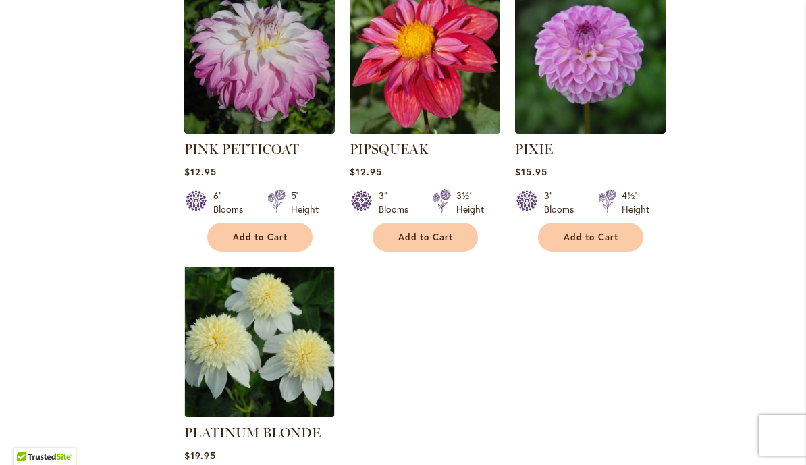
scroll to position [6188, 0]
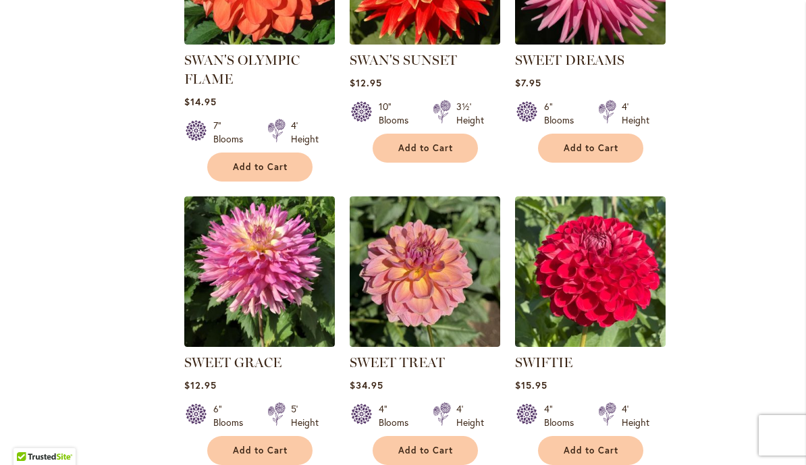
scroll to position [4451, 0]
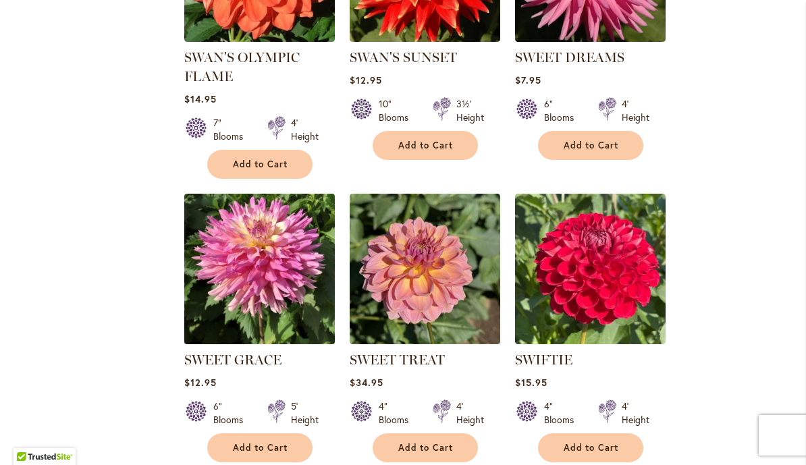
click at [279, 260] on img at bounding box center [259, 269] width 158 height 158
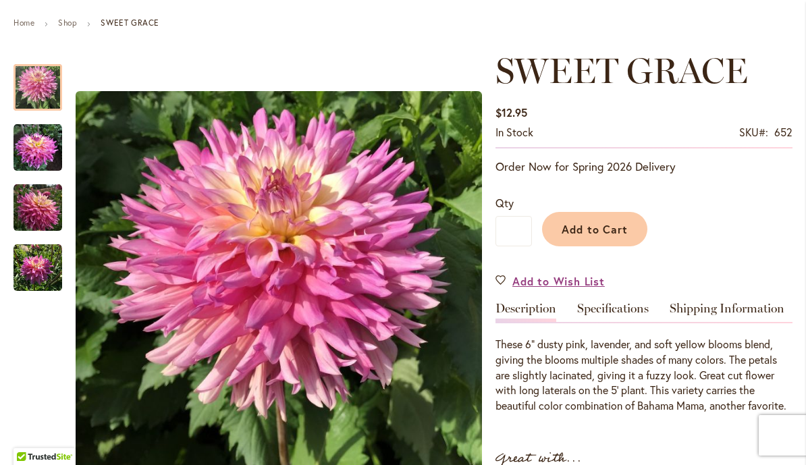
scroll to position [252, 0]
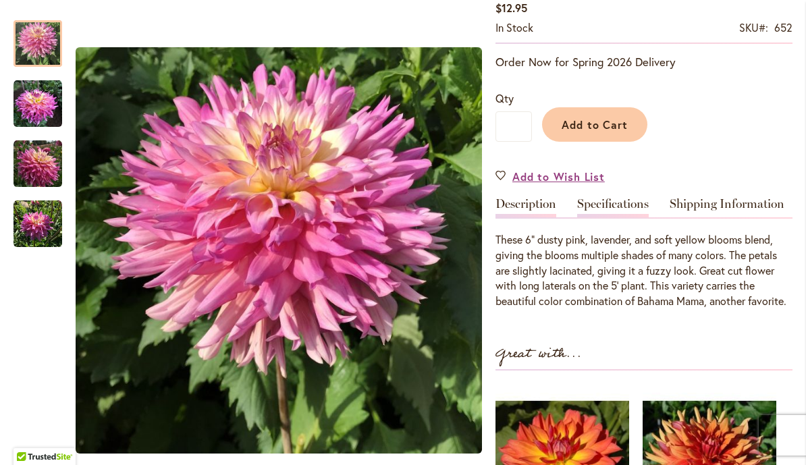
click at [640, 212] on link "Specifications" at bounding box center [613, 208] width 72 height 20
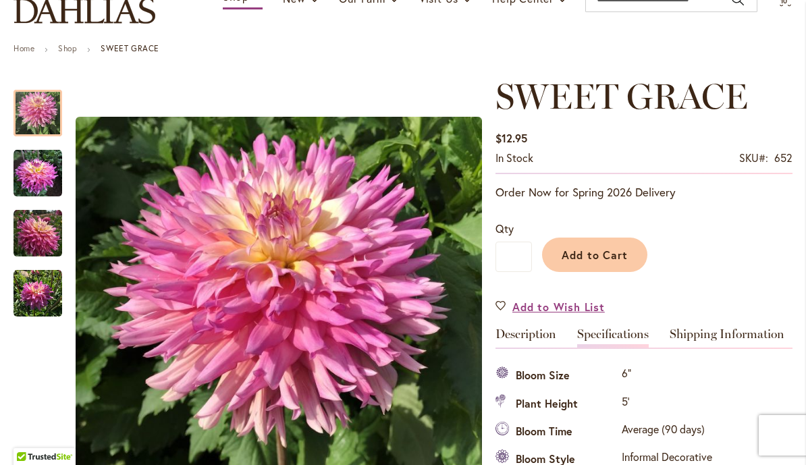
scroll to position [113, 0]
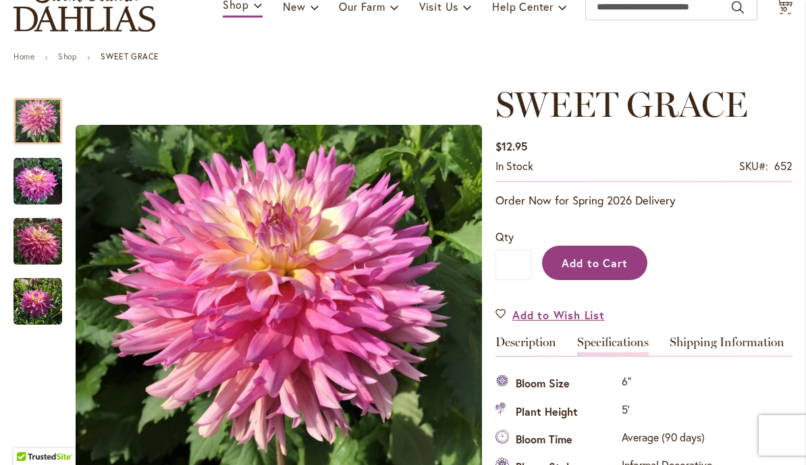
click at [619, 265] on span "Add to Cart" at bounding box center [594, 263] width 67 height 14
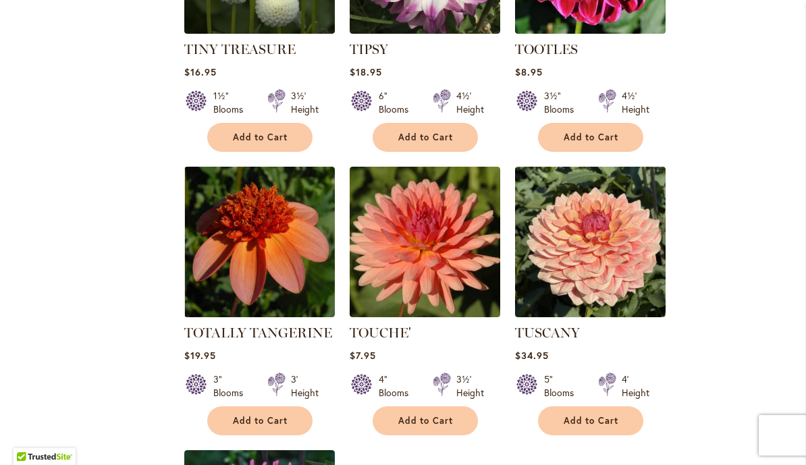
scroll to position [5919, 0]
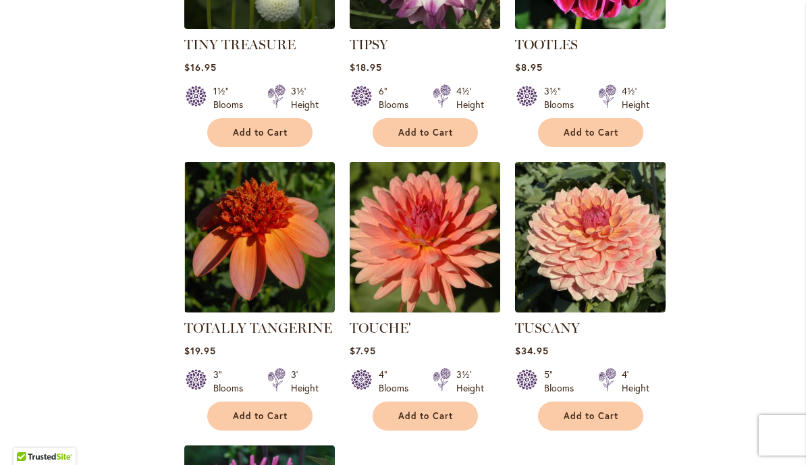
click at [466, 234] on img at bounding box center [425, 238] width 158 height 158
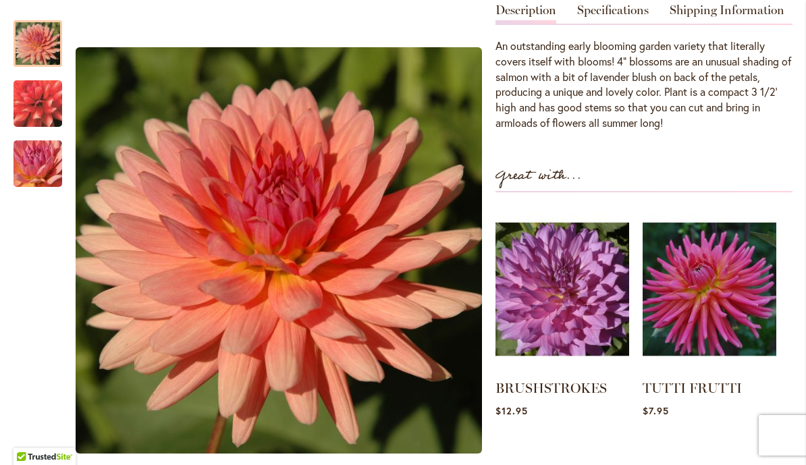
scroll to position [445, 0]
click at [54, 167] on img "TOUCHE'" at bounding box center [37, 164] width 97 height 73
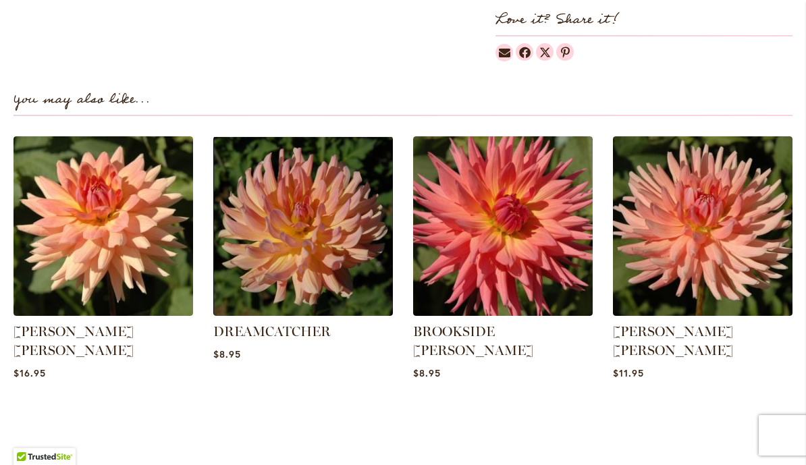
scroll to position [645, 0]
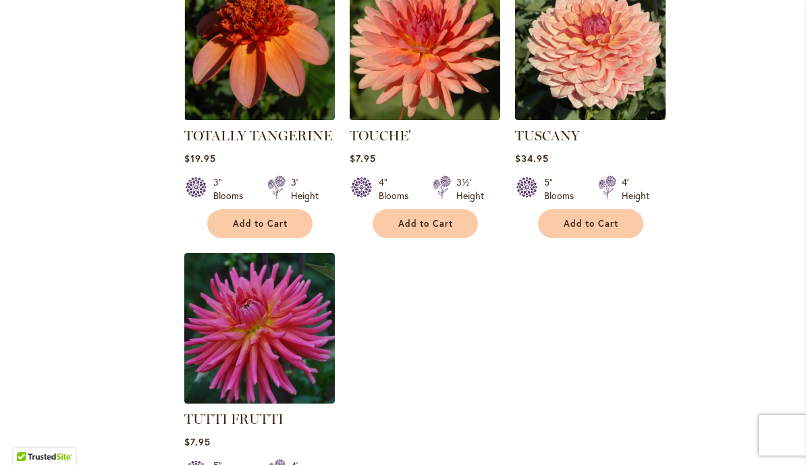
scroll to position [6228, 0]
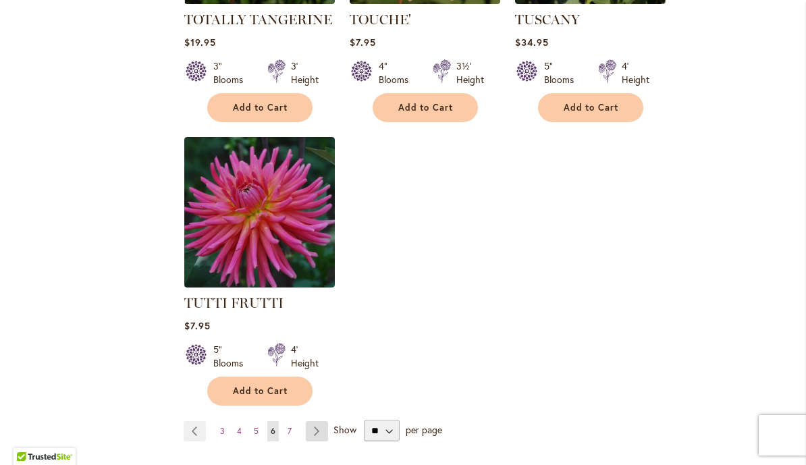
click at [322, 421] on link "Page Next" at bounding box center [317, 431] width 22 height 20
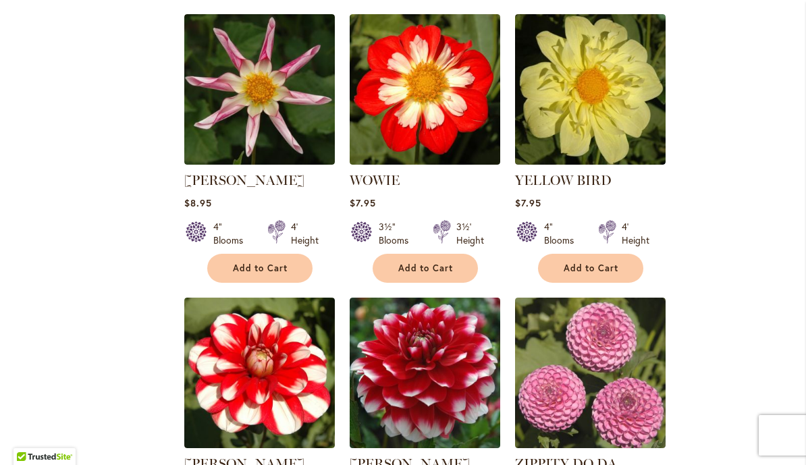
scroll to position [2052, 0]
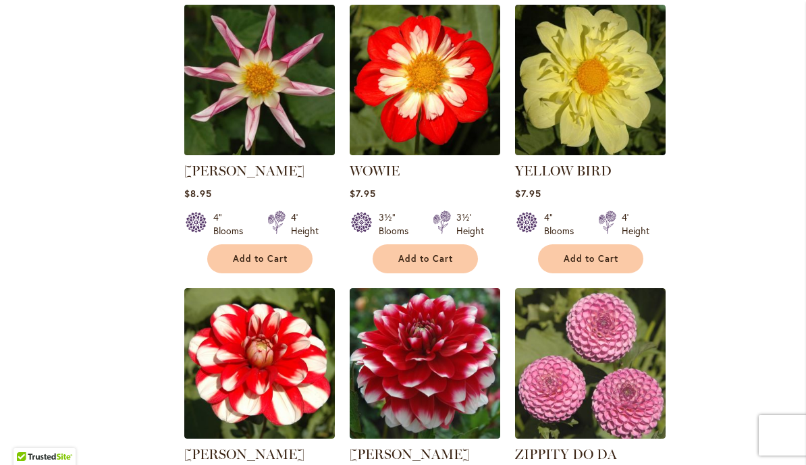
click at [281, 92] on img at bounding box center [259, 80] width 158 height 158
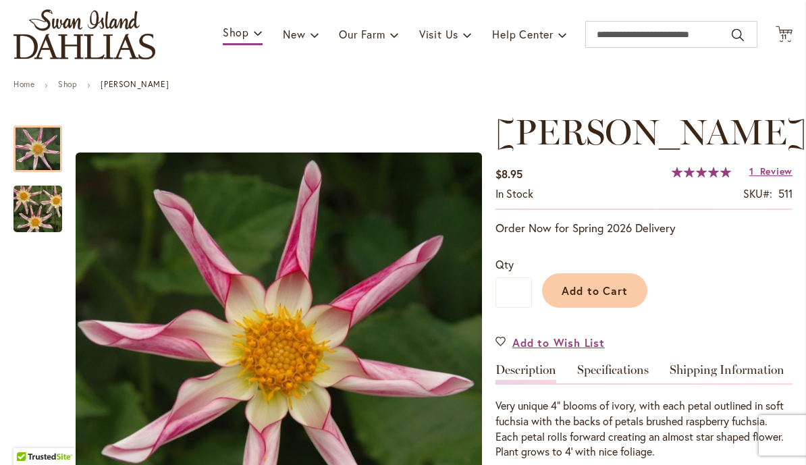
scroll to position [87, 0]
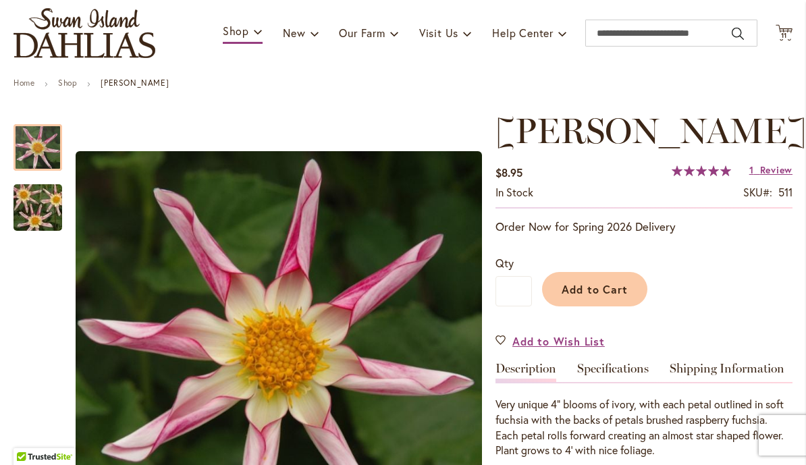
click at [43, 213] on img "WILLIE WILLIE" at bounding box center [37, 207] width 97 height 65
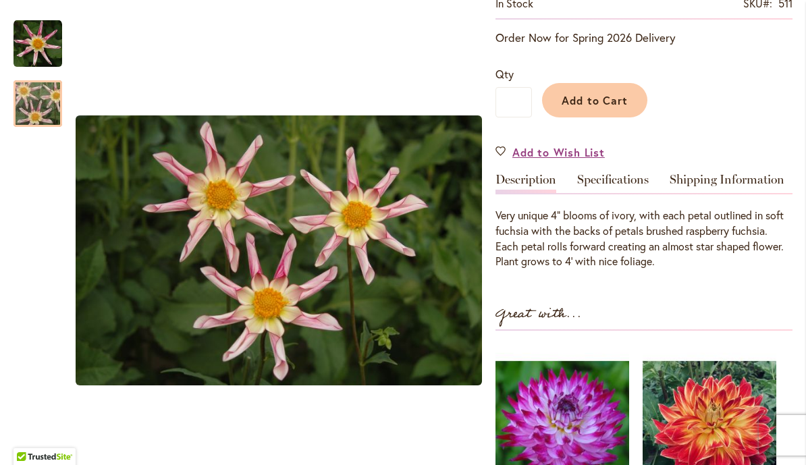
scroll to position [270, 0]
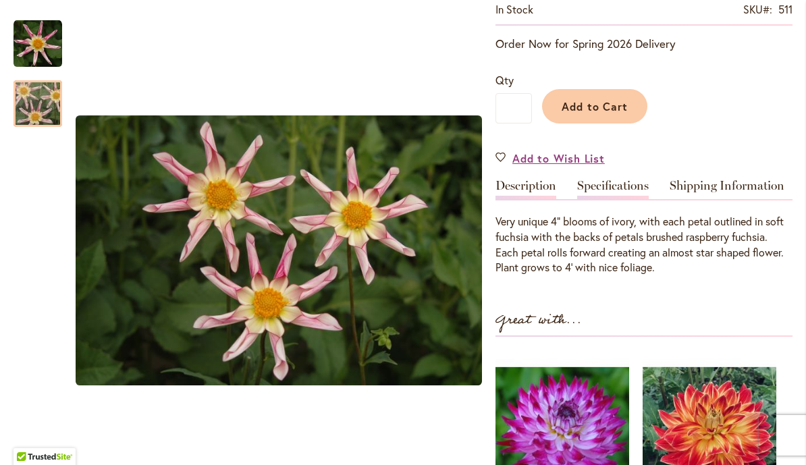
click at [647, 188] on link "Specifications" at bounding box center [613, 190] width 72 height 20
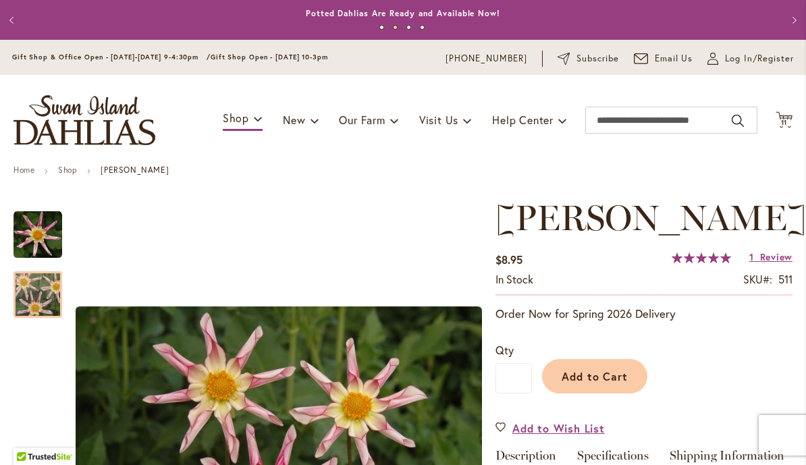
scroll to position [-3, 0]
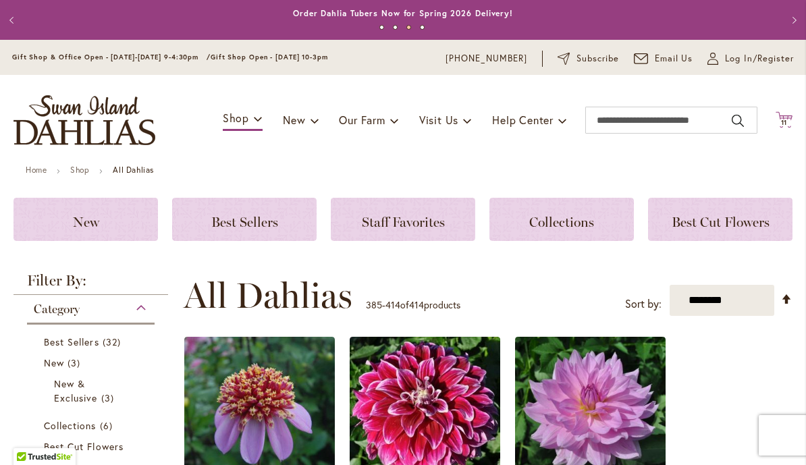
click at [790, 119] on span "11 11 items" at bounding box center [783, 122] width 13 height 7
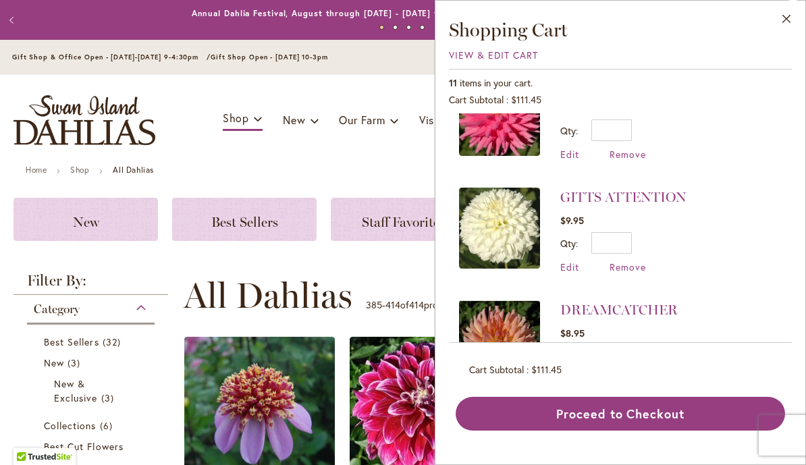
scroll to position [620, 0]
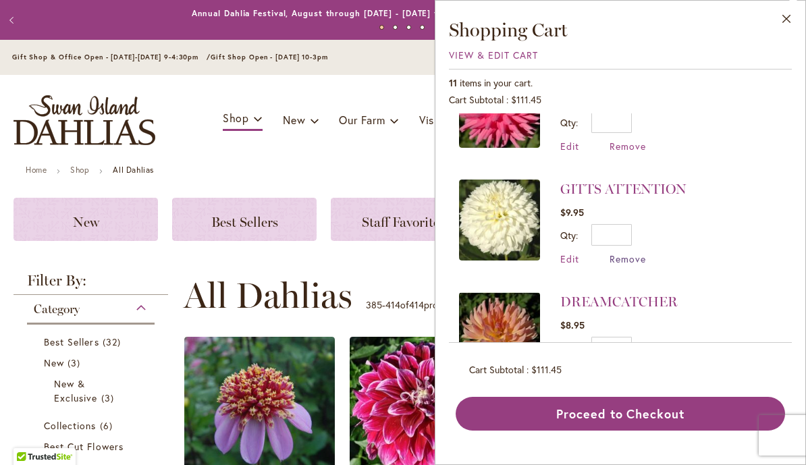
click at [632, 263] on span "Remove" at bounding box center [627, 258] width 36 height 13
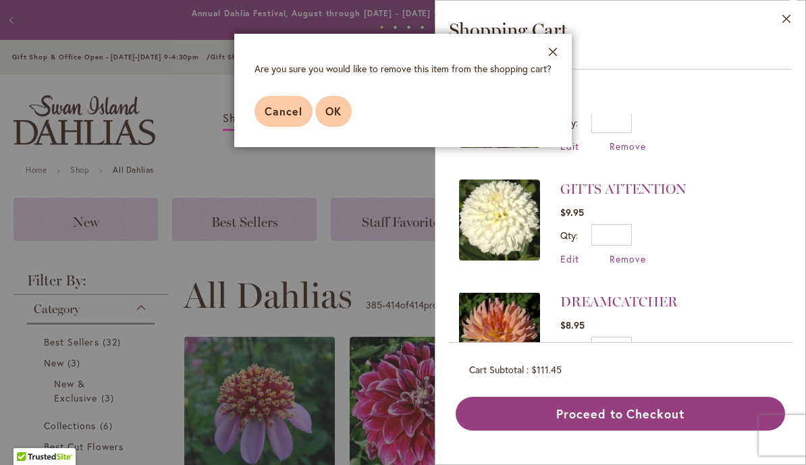
click at [335, 109] on span "OK" at bounding box center [333, 111] width 16 height 14
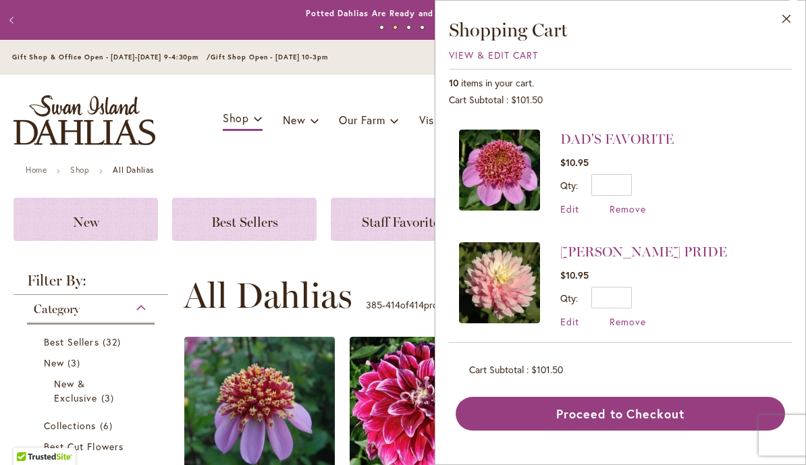
scroll to position [113, 0]
